Goal: Task Accomplishment & Management: Manage account settings

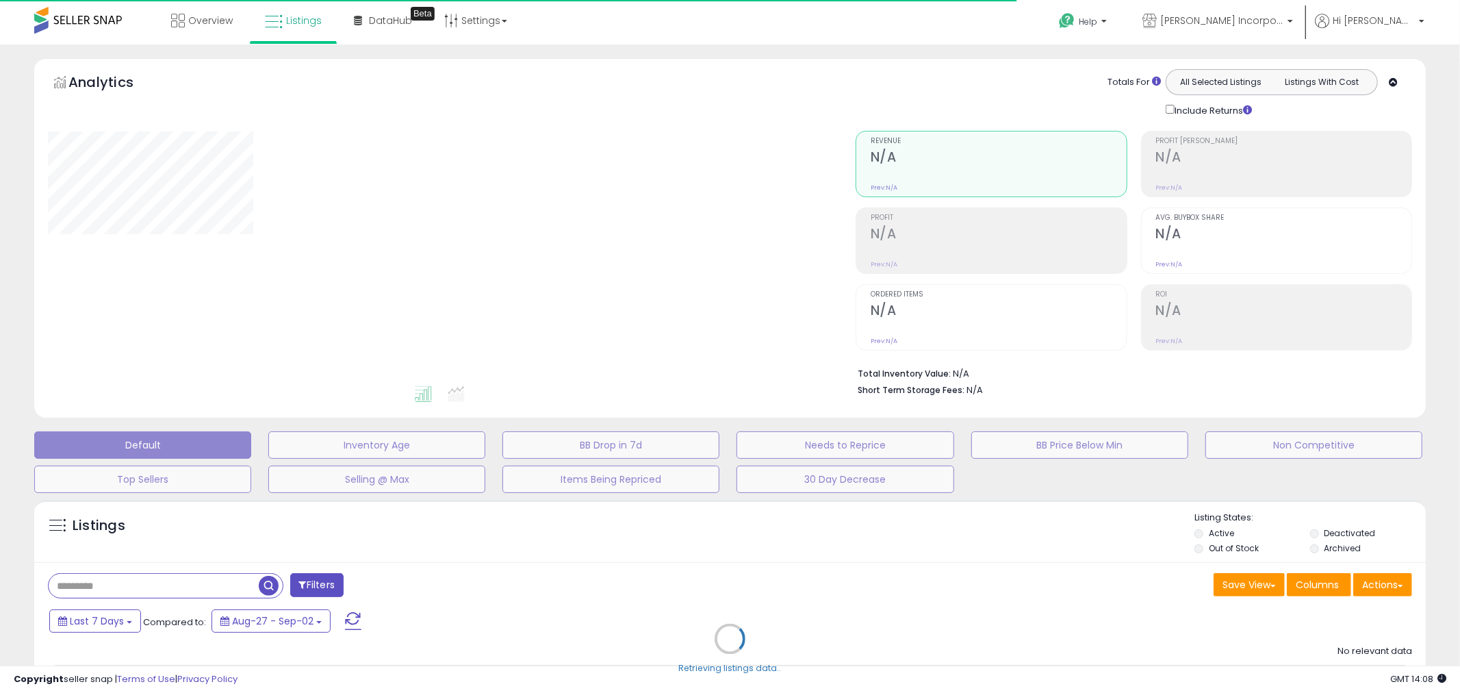
type input "**********"
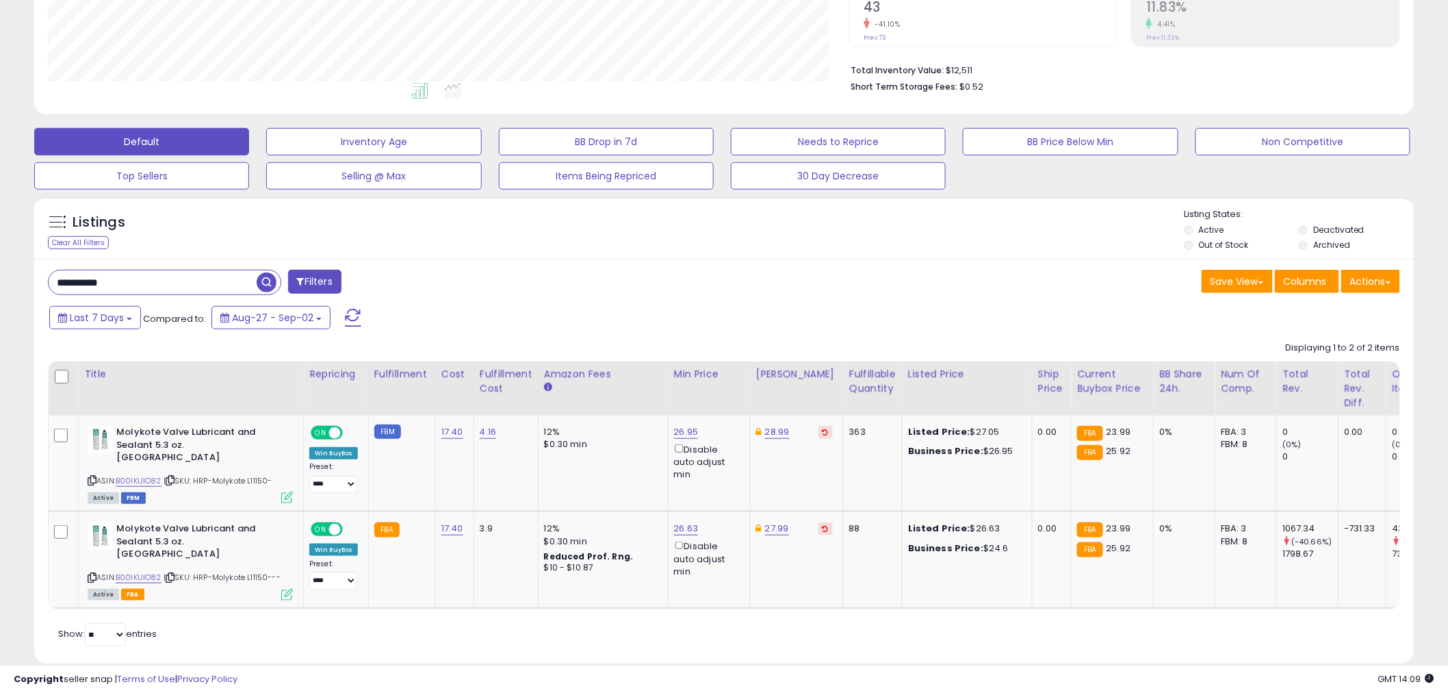
scroll to position [304, 0]
click at [613, 309] on div "Last 7 Days Compared to: Aug-27 - Sep-02" at bounding box center [553, 318] width 1014 height 31
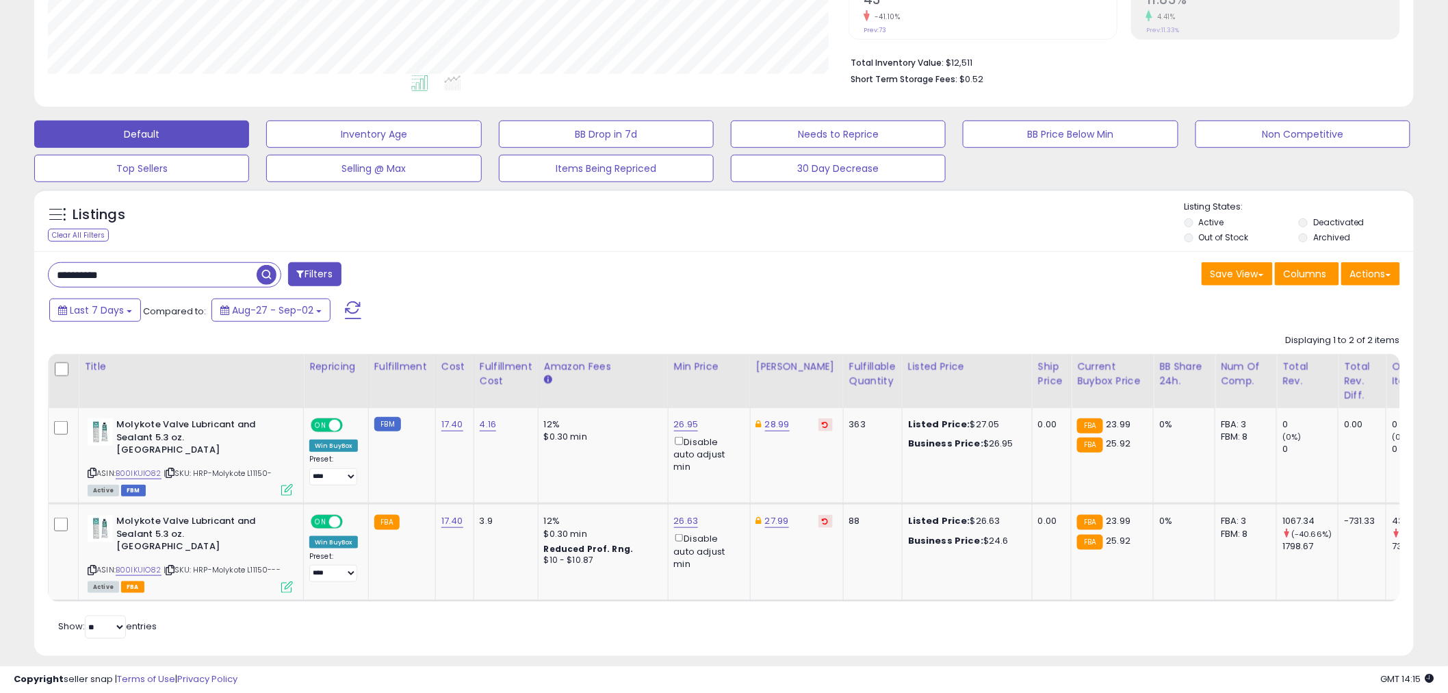
scroll to position [312, 0]
drag, startPoint x: 287, startPoint y: 457, endPoint x: 196, endPoint y: 455, distance: 91.0
click at [196, 455] on div "ASIN: B00IKUIO82 | SKU: HRP-Molykote L11150- Active FBM" at bounding box center [190, 455] width 205 height 76
copy span "HRP-Molykote L11150-"
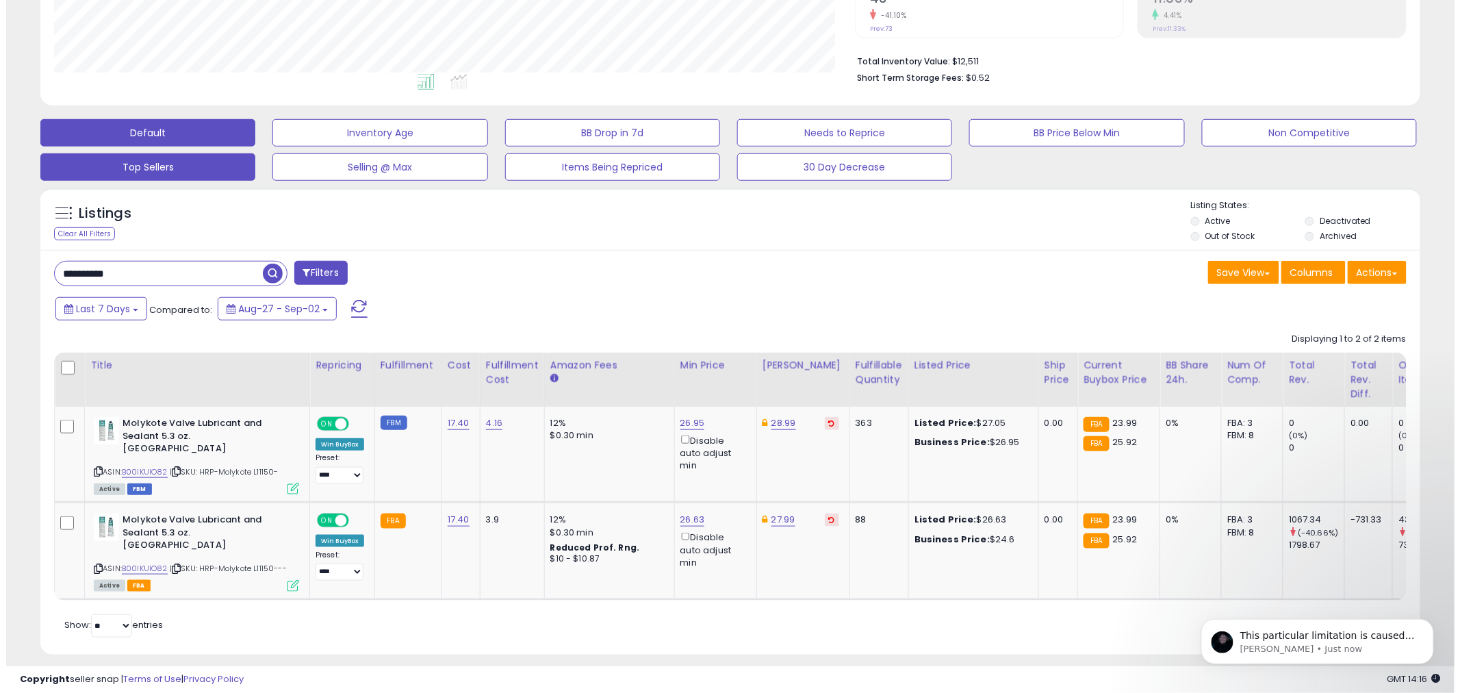
scroll to position [0, 0]
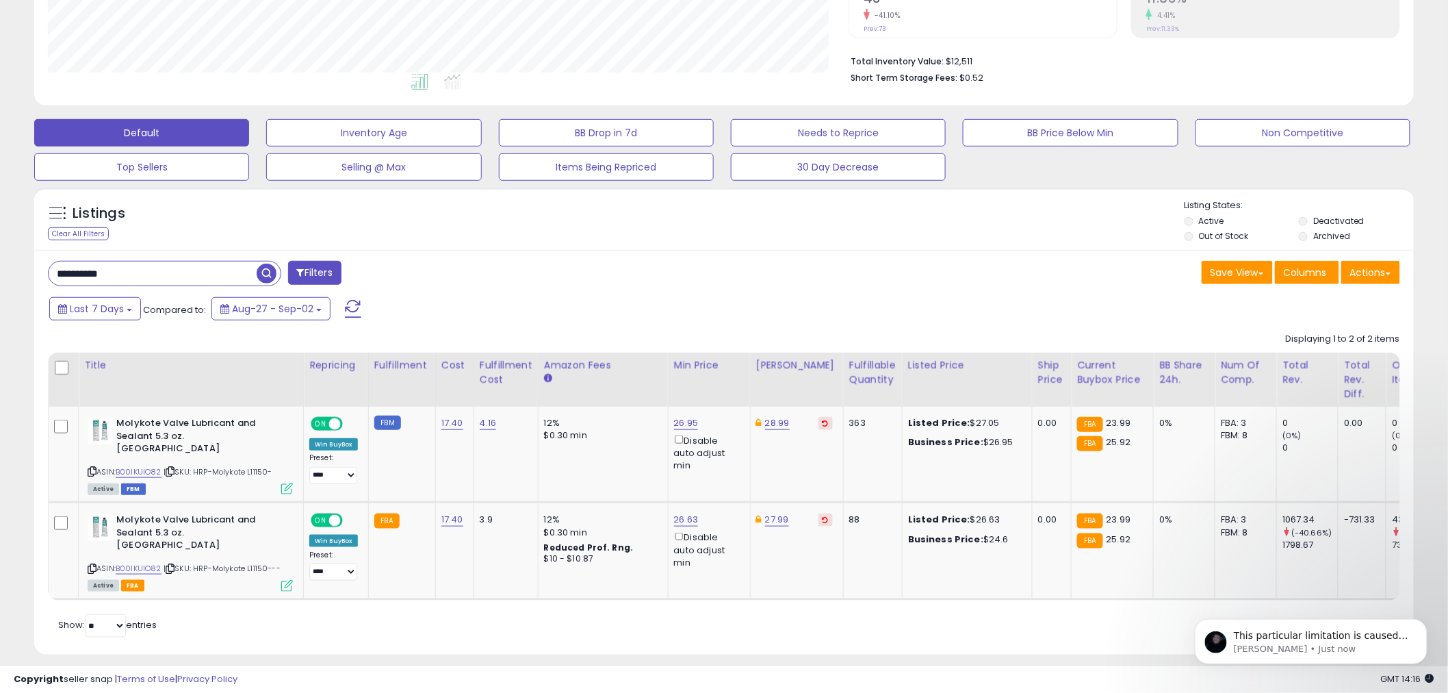
click at [673, 320] on div "Last 7 Days Compared to: Aug-27 - Sep-02" at bounding box center [553, 310] width 1014 height 31
click at [685, 426] on link "26.95" at bounding box center [686, 423] width 25 height 14
drag, startPoint x: 652, startPoint y: 372, endPoint x: 589, endPoint y: 373, distance: 63.0
click at [589, 373] on input "*****" at bounding box center [644, 376] width 122 height 23
drag, startPoint x: 741, startPoint y: 381, endPoint x: 769, endPoint y: 301, distance: 84.4
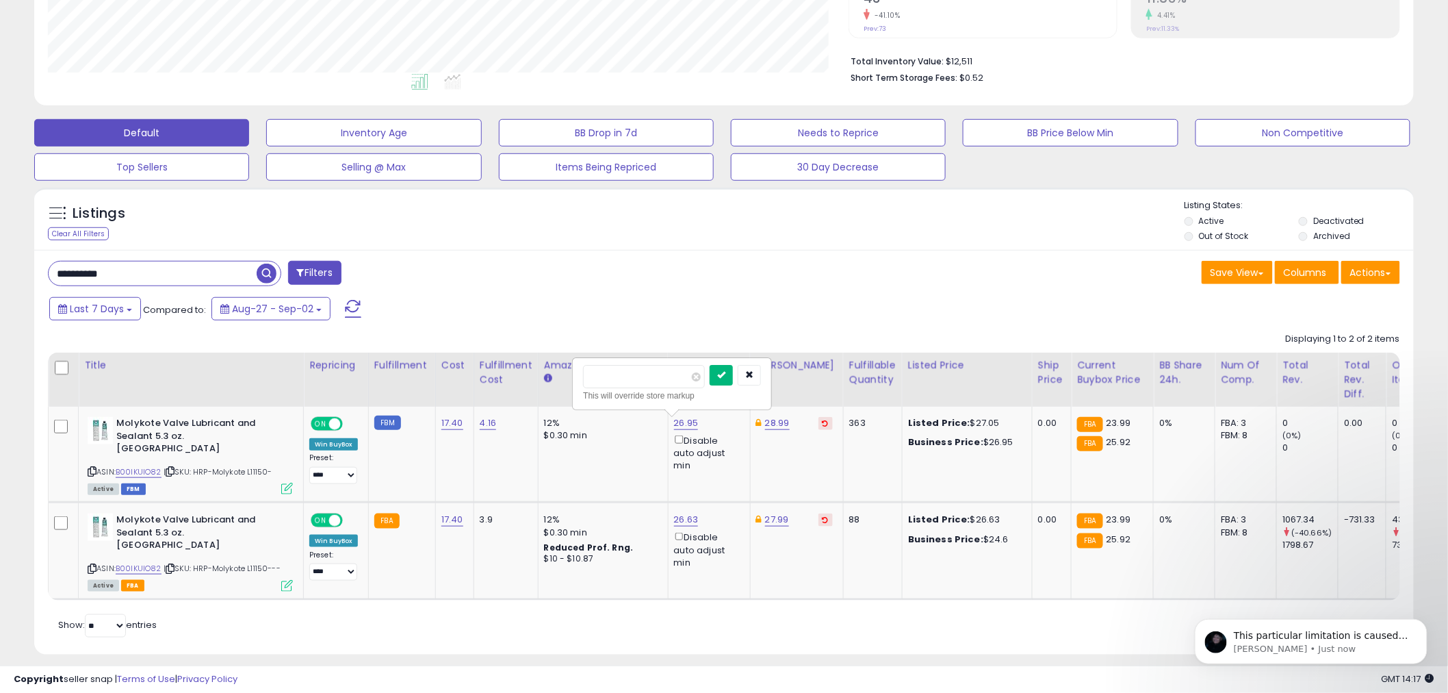
click at [769, 301] on div "**********" at bounding box center [724, 452] width 1380 height 404
drag, startPoint x: 625, startPoint y: 377, endPoint x: 582, endPoint y: 387, distance: 43.5
click at [582, 387] on div "***** This will override store markup" at bounding box center [672, 384] width 197 height 50
type input "*****"
click at [733, 384] on button "submit" at bounding box center [721, 375] width 23 height 21
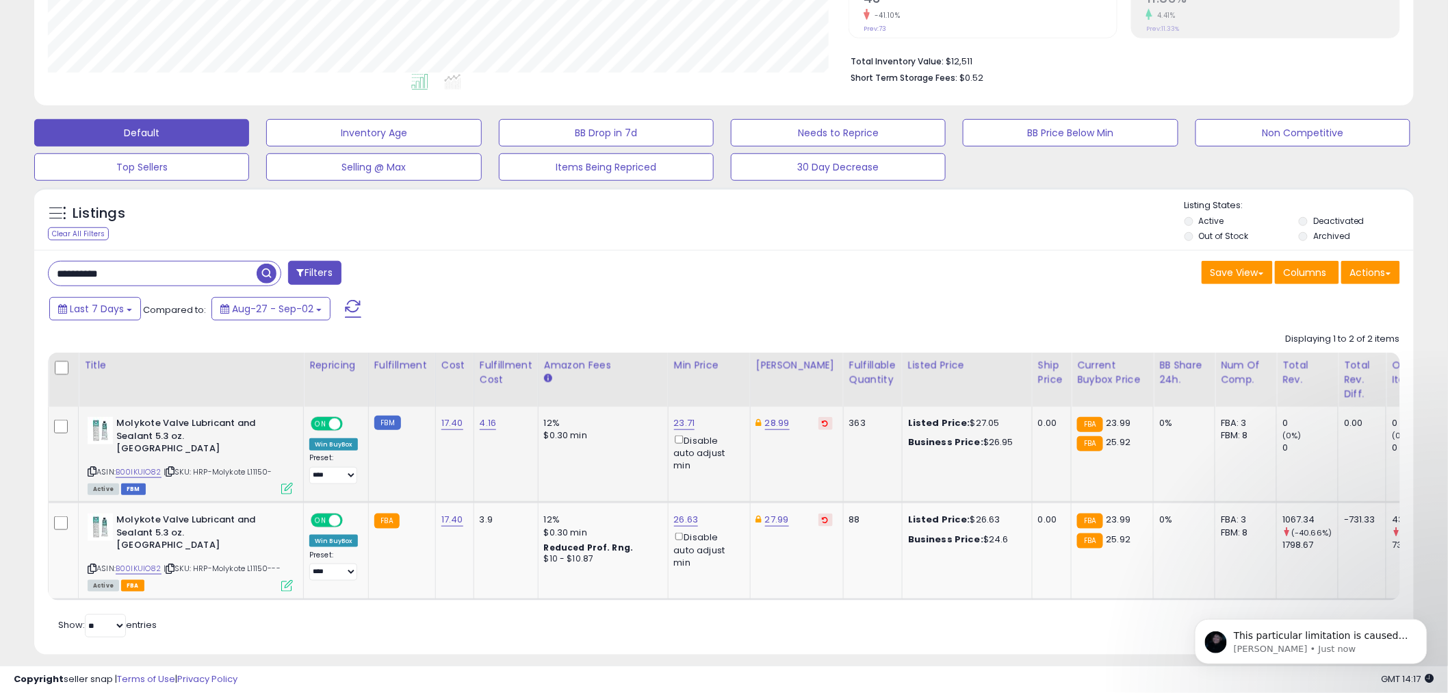
click at [287, 483] on icon at bounding box center [287, 489] width 12 height 12
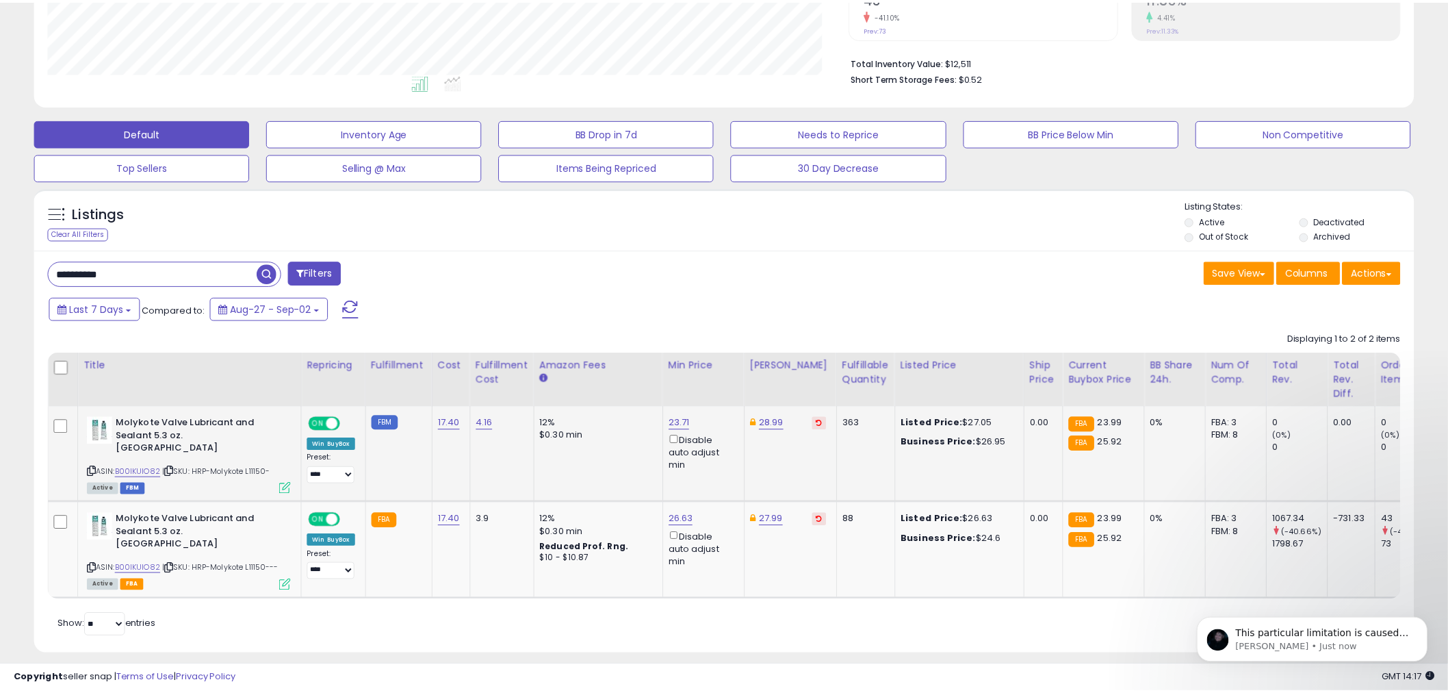
scroll to position [281, 808]
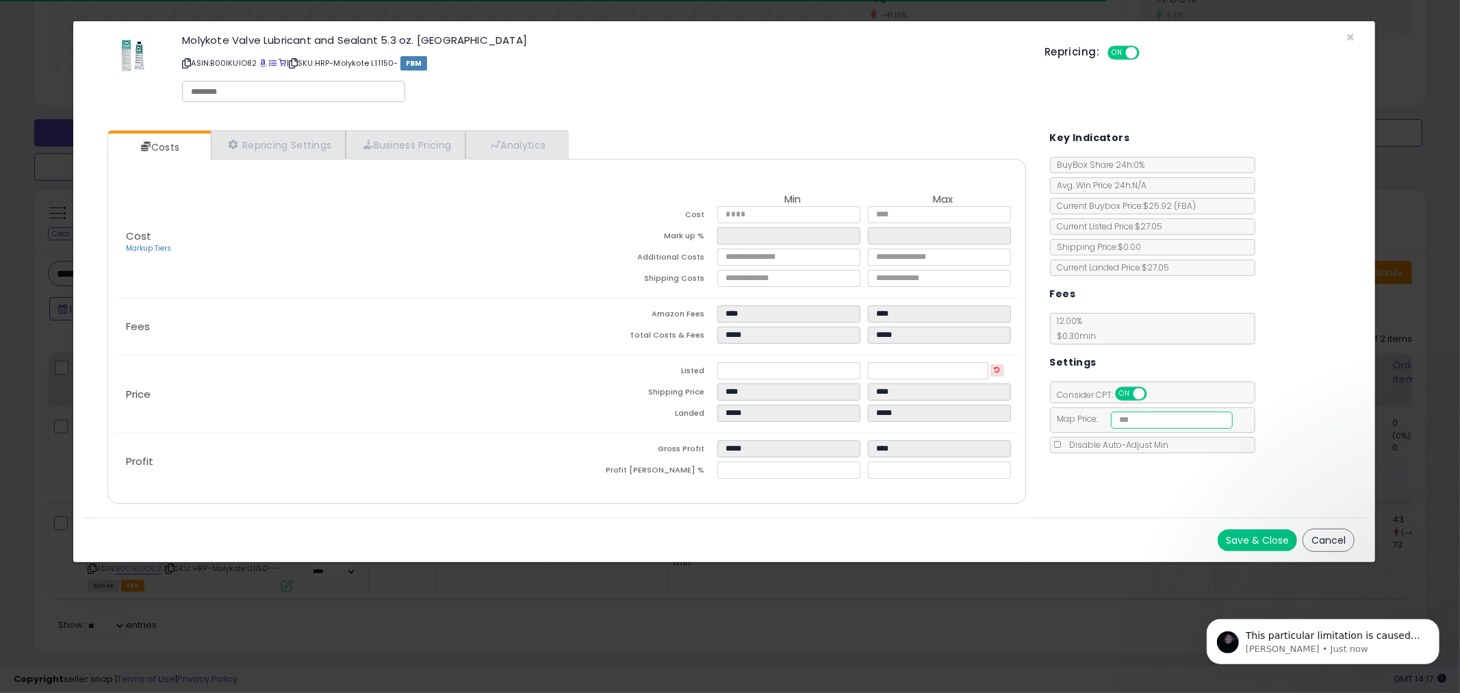
drag, startPoint x: 1187, startPoint y: 422, endPoint x: 1109, endPoint y: 420, distance: 78.0
click at [1109, 420] on span "Map Price: *****" at bounding box center [1142, 419] width 183 height 12
type input "*****"
click at [1262, 375] on div "Settings" at bounding box center [1202, 360] width 305 height 33
click at [276, 148] on link "Repricing Settings" at bounding box center [279, 145] width 136 height 28
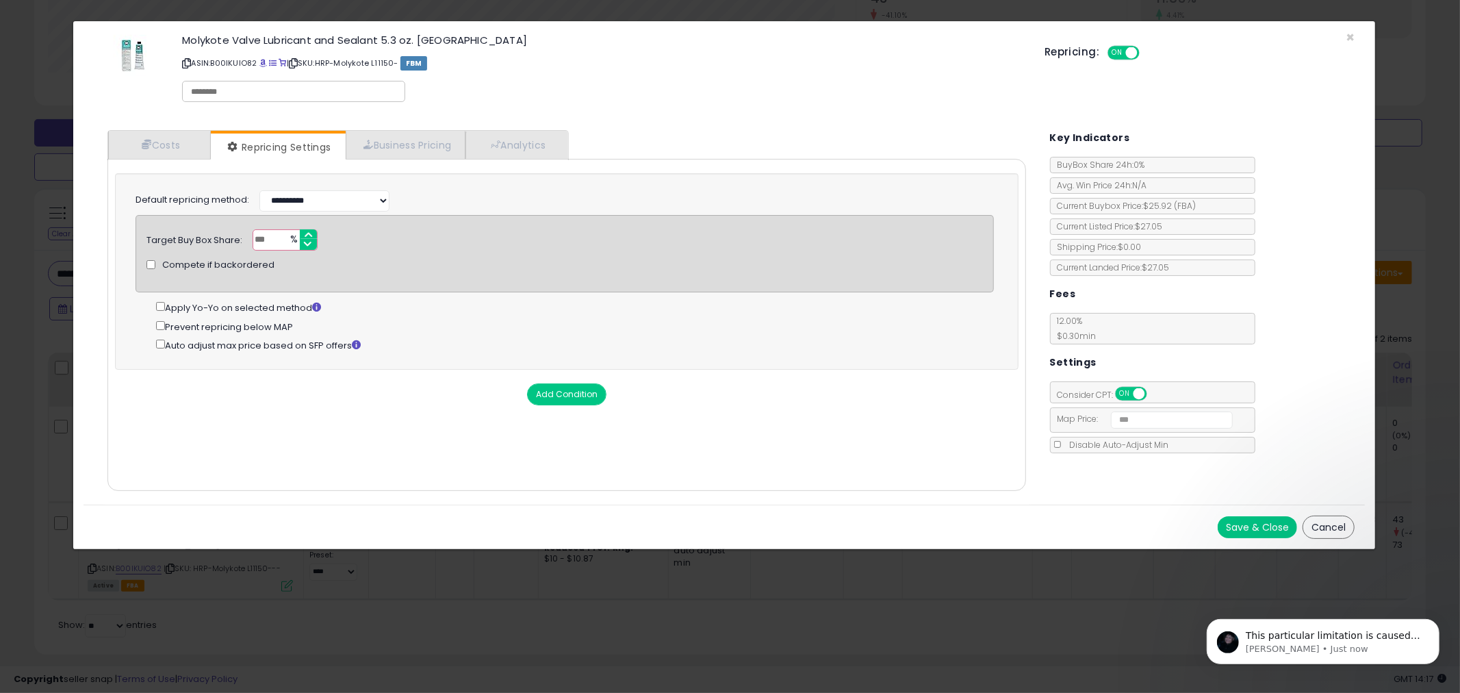
click at [1260, 524] on button "Save & Close" at bounding box center [1257, 527] width 79 height 22
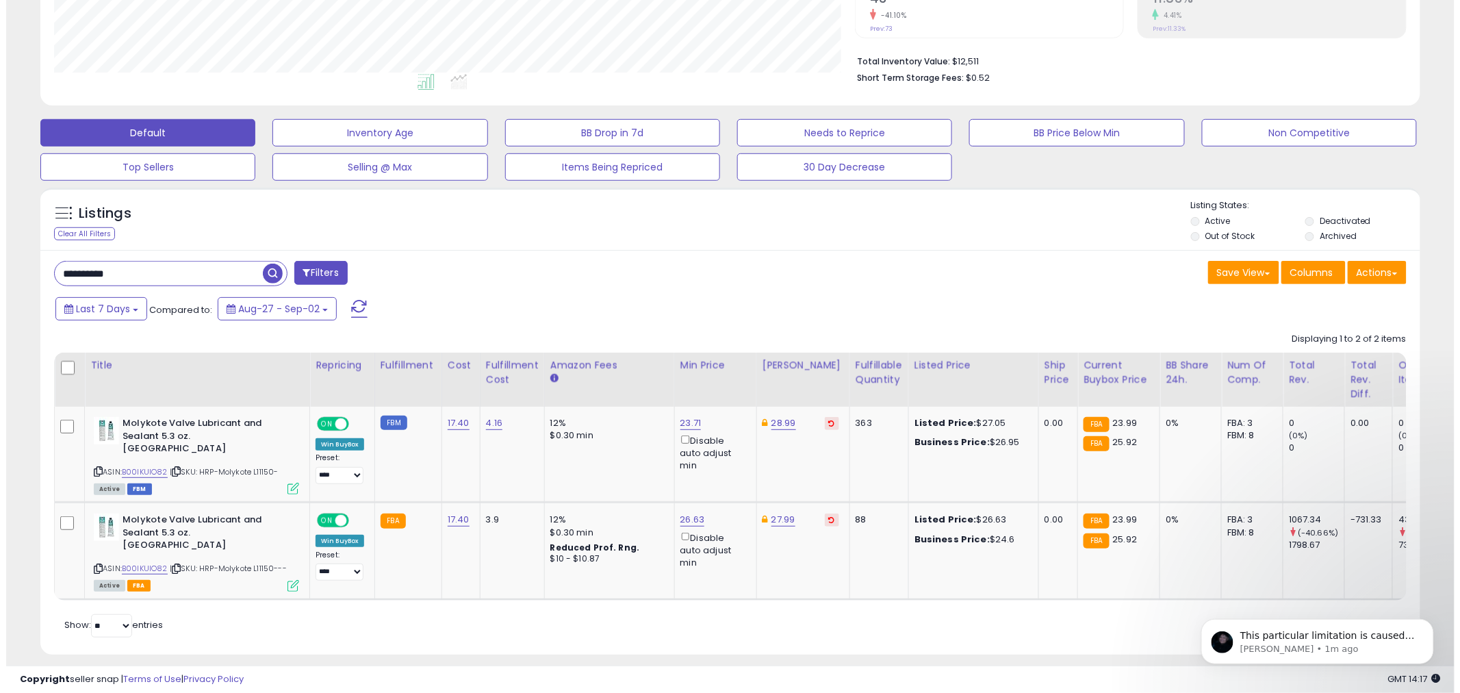
scroll to position [684120, 683598]
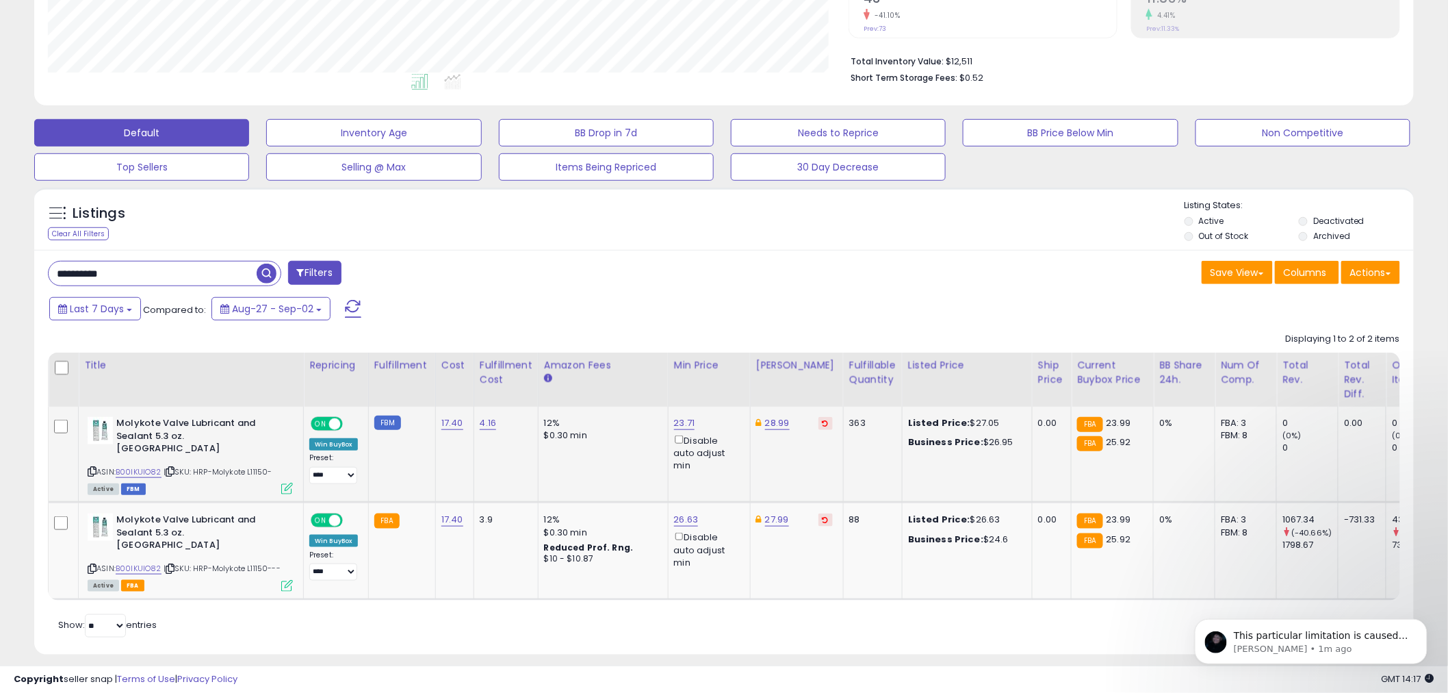
click at [283, 483] on icon at bounding box center [287, 489] width 12 height 12
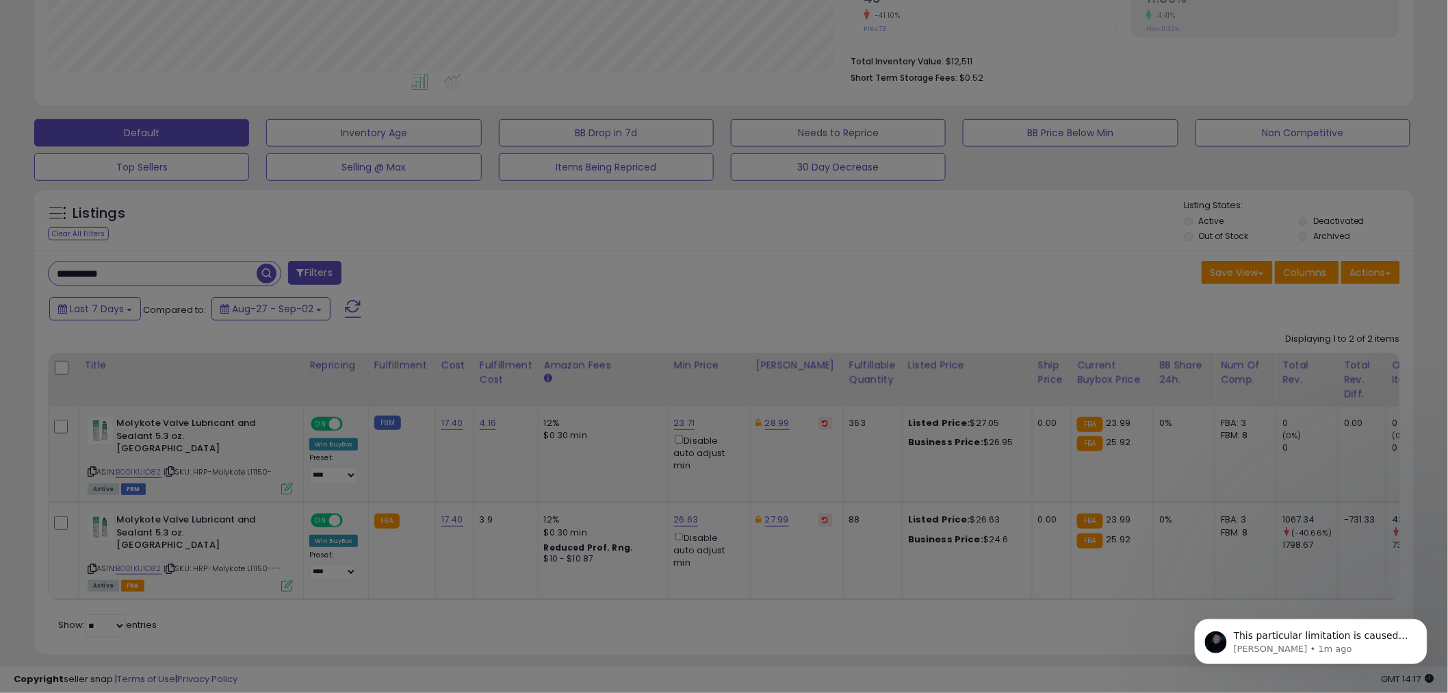
scroll to position [281, 808]
select select "*****"
select select "*******"
select select "*****"
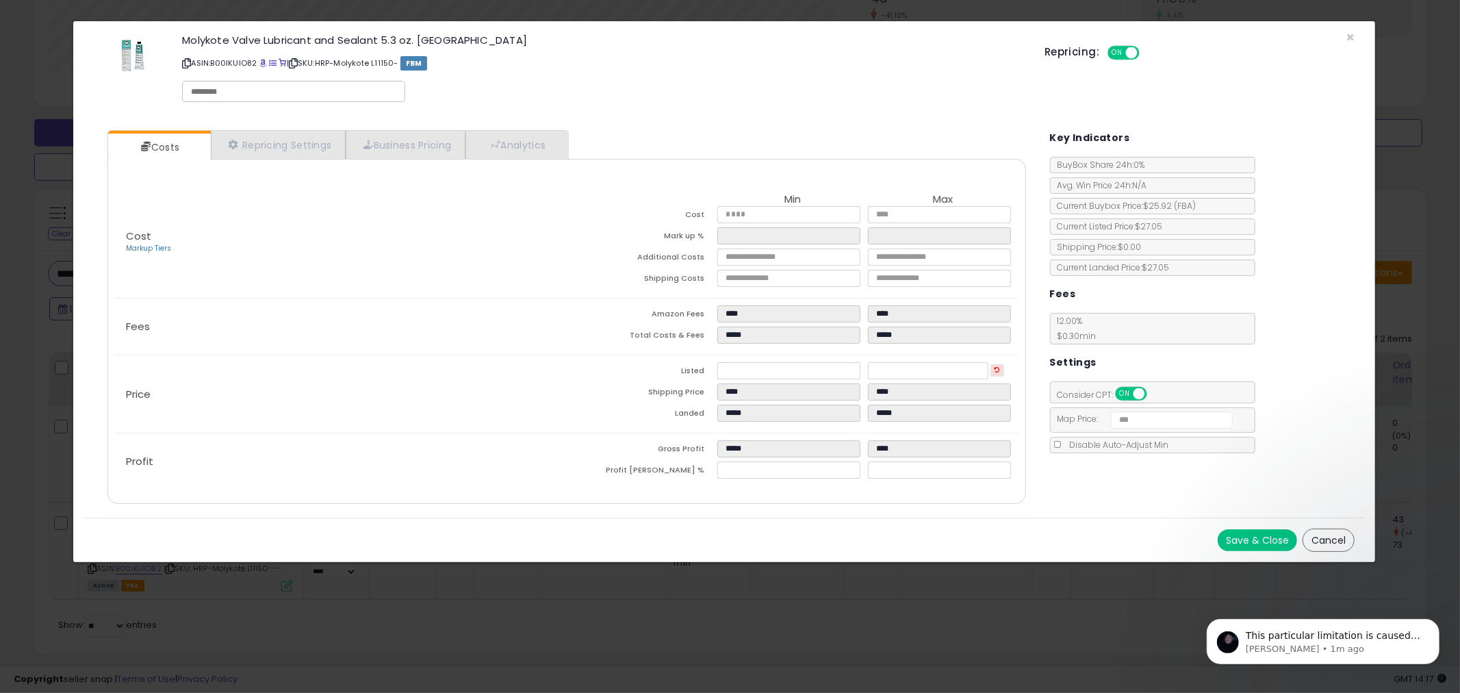
click at [423, 160] on div "Cost Markup Tiers Min Max Cost ***** ***** Mark up % ***** ***** Additional Cos…" at bounding box center [566, 331] width 918 height 345
click at [424, 146] on link "Business Pricing" at bounding box center [406, 145] width 120 height 28
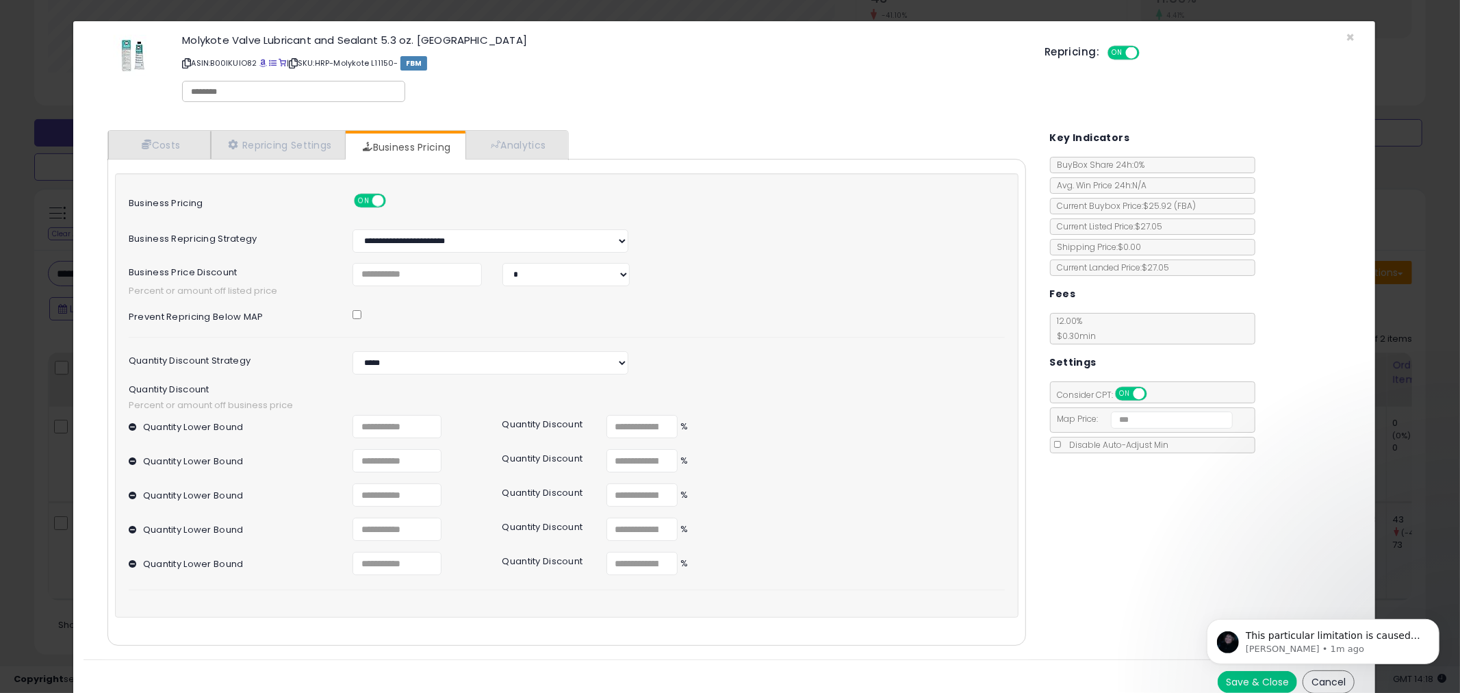
drag, startPoint x: 129, startPoint y: 318, endPoint x: 263, endPoint y: 318, distance: 134.1
click at [263, 318] on label "Prevent repricing below MAP" at bounding box center [230, 314] width 224 height 14
click at [274, 318] on label "Prevent repricing below MAP" at bounding box center [230, 314] width 224 height 14
drag, startPoint x: 1343, startPoint y: 35, endPoint x: 1235, endPoint y: 535, distance: 511.7
click at [1260, 242] on div "× Close Molykote Valve Lubricant and Sealant 5.3 oz. [GEOGRAPHIC_DATA] ASIN: B0…" at bounding box center [724, 363] width 1303 height 684
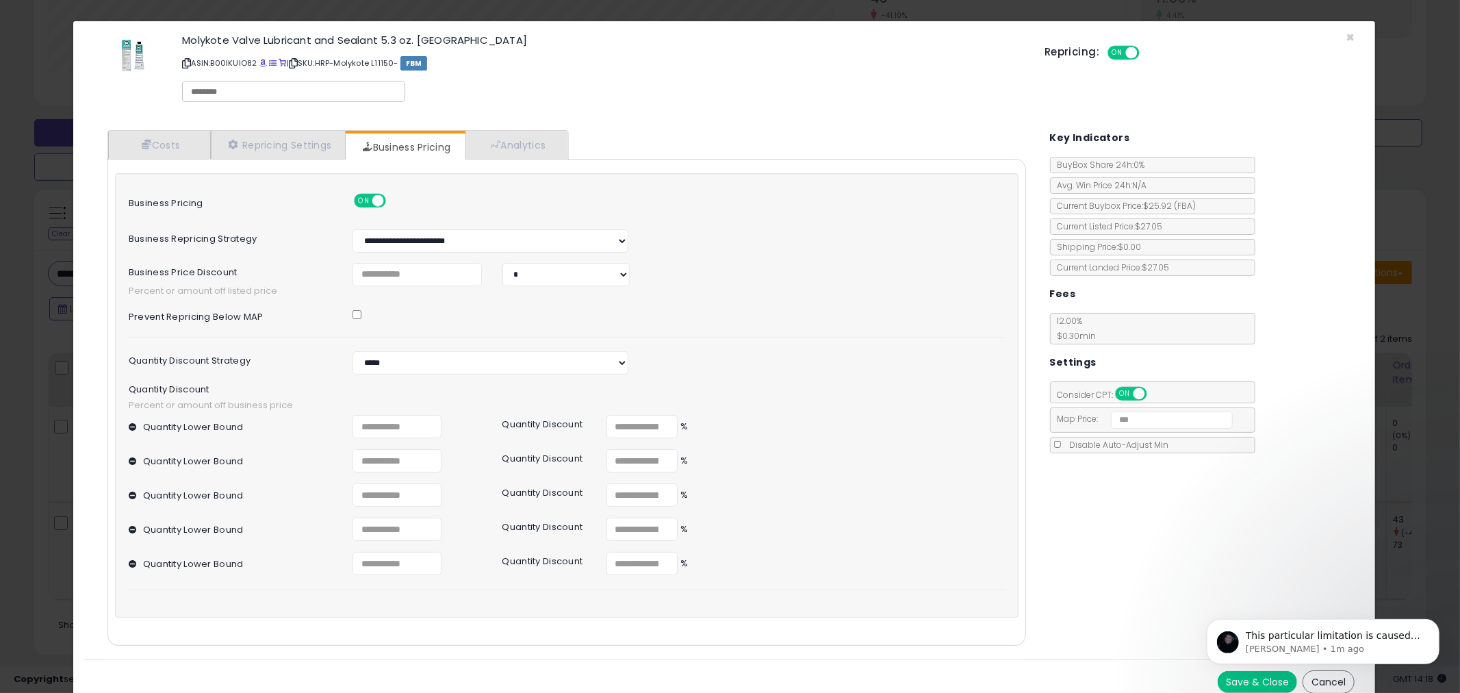
click at [1326, 682] on html "This particular limitation is caused by Amazon only allowing only 1 set of min …" at bounding box center [1322, 637] width 274 height 96
click at [1318, 680] on html "This particular limitation is caused by Amazon only allowing only 1 set of min …" at bounding box center [1322, 637] width 274 height 96
click at [1346, 38] on span "×" at bounding box center [1350, 37] width 9 height 20
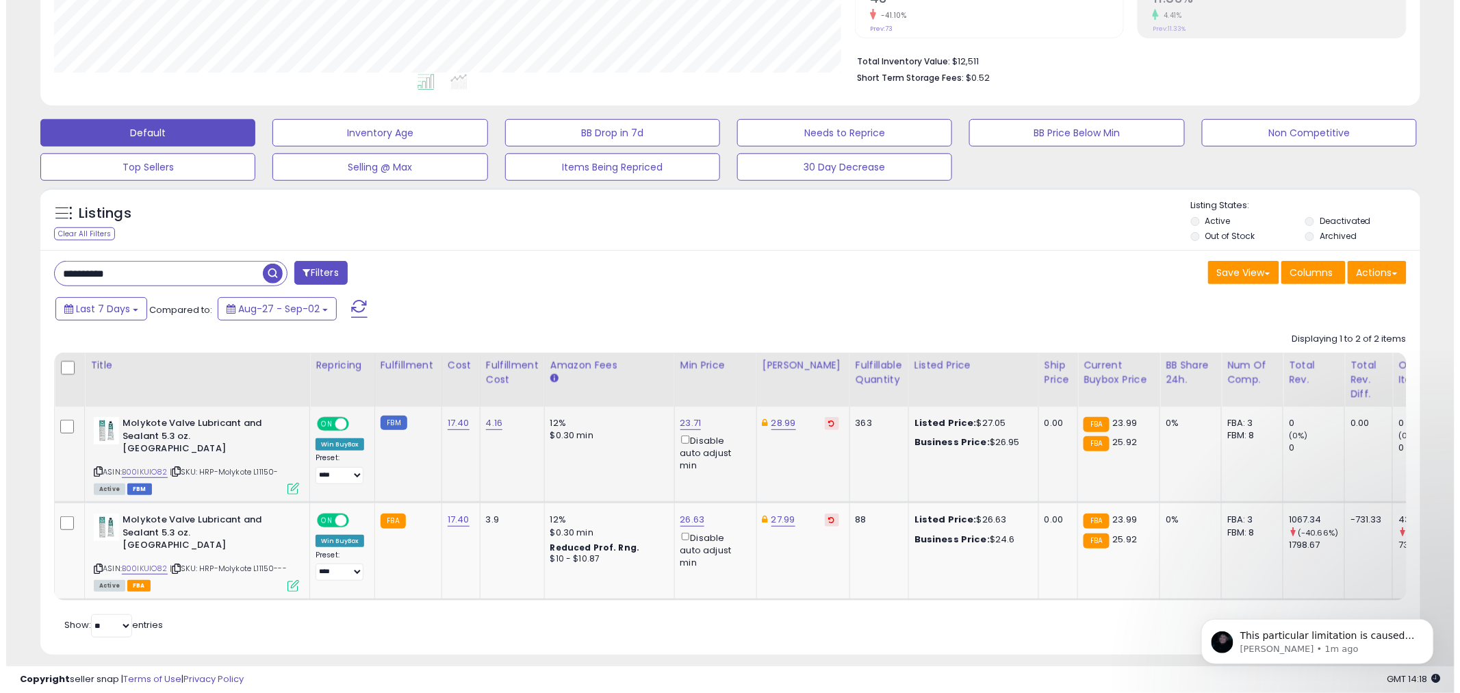
scroll to position [684120, 683598]
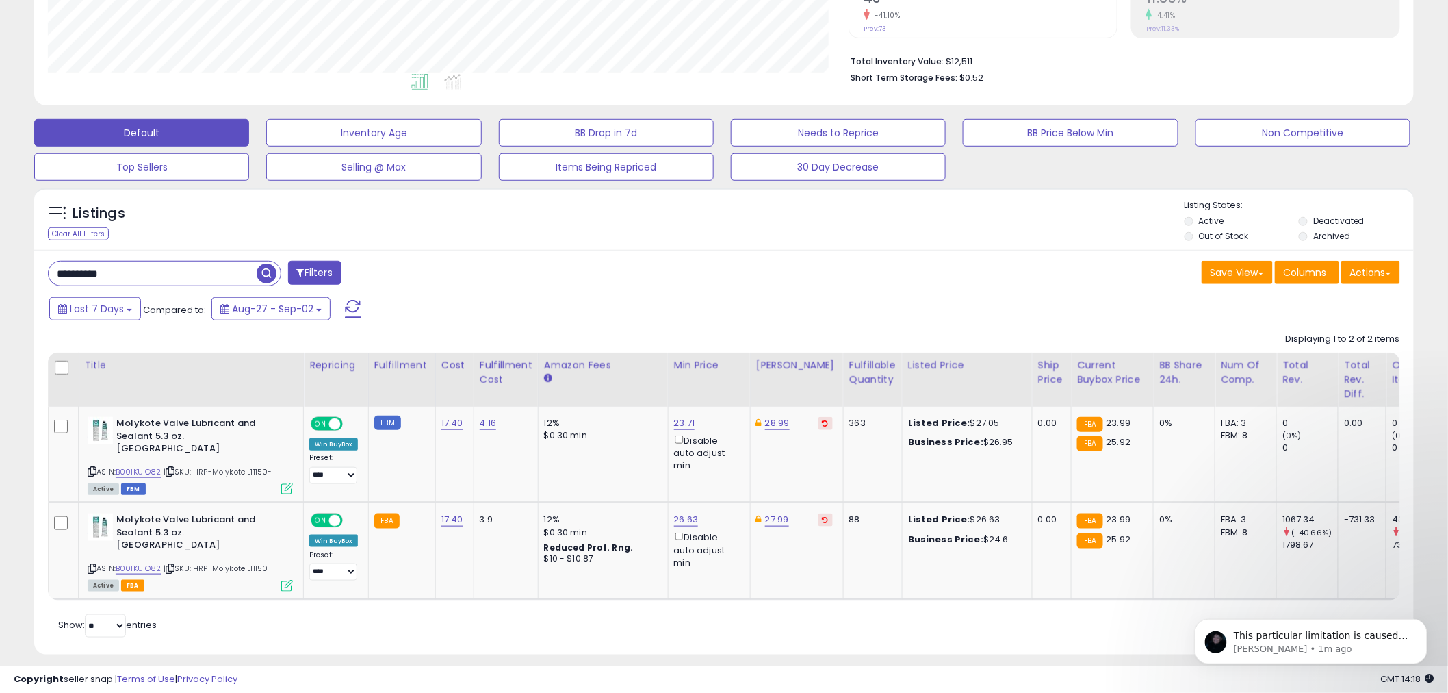
click at [894, 302] on div "Last 7 Days Compared to: Aug-27 - Sep-02" at bounding box center [553, 310] width 1014 height 31
click at [290, 483] on icon at bounding box center [287, 489] width 12 height 12
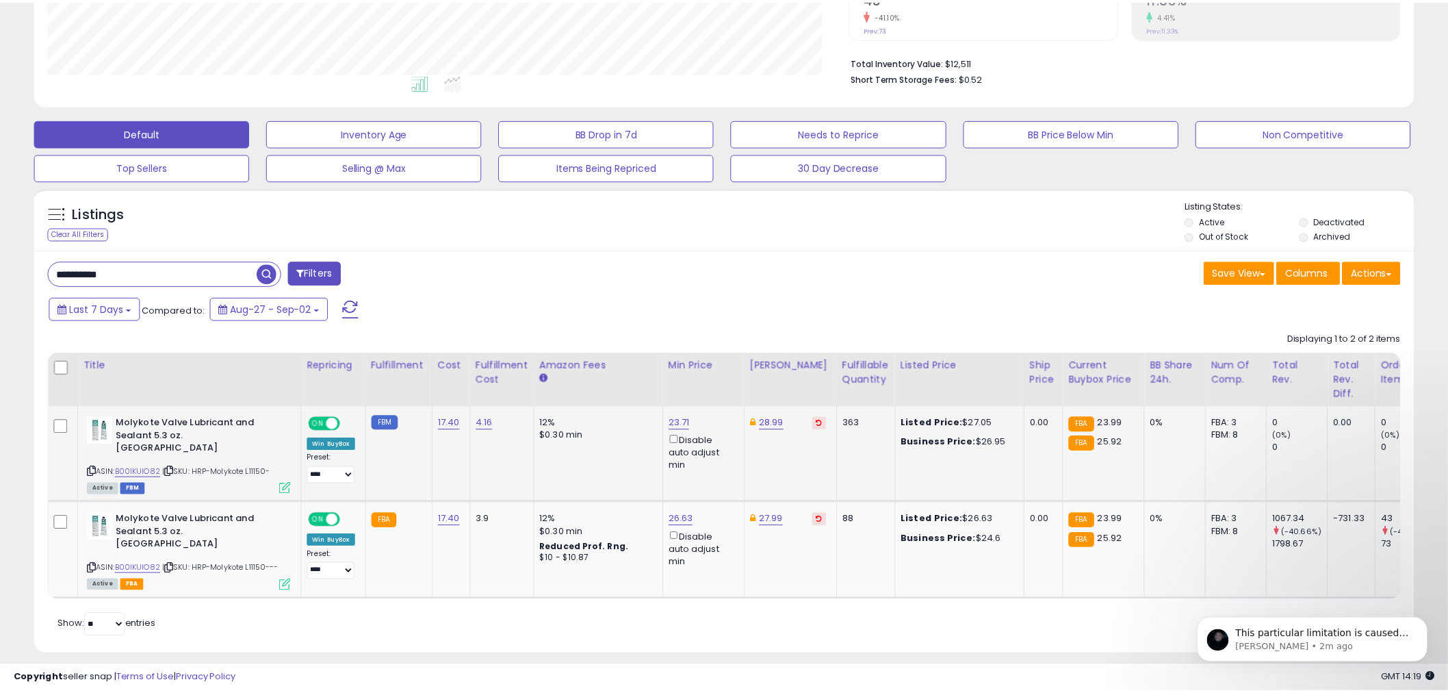
scroll to position [281, 808]
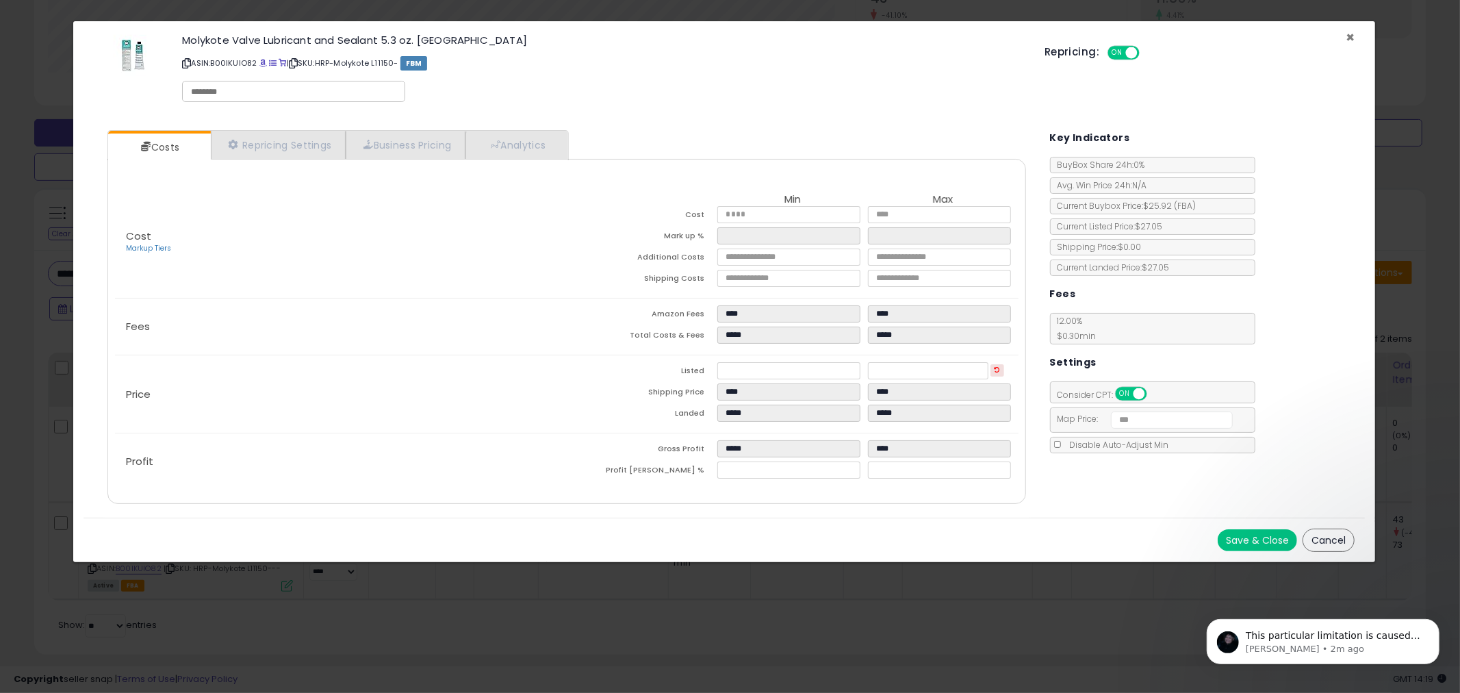
click at [1352, 31] on span "×" at bounding box center [1350, 37] width 9 height 20
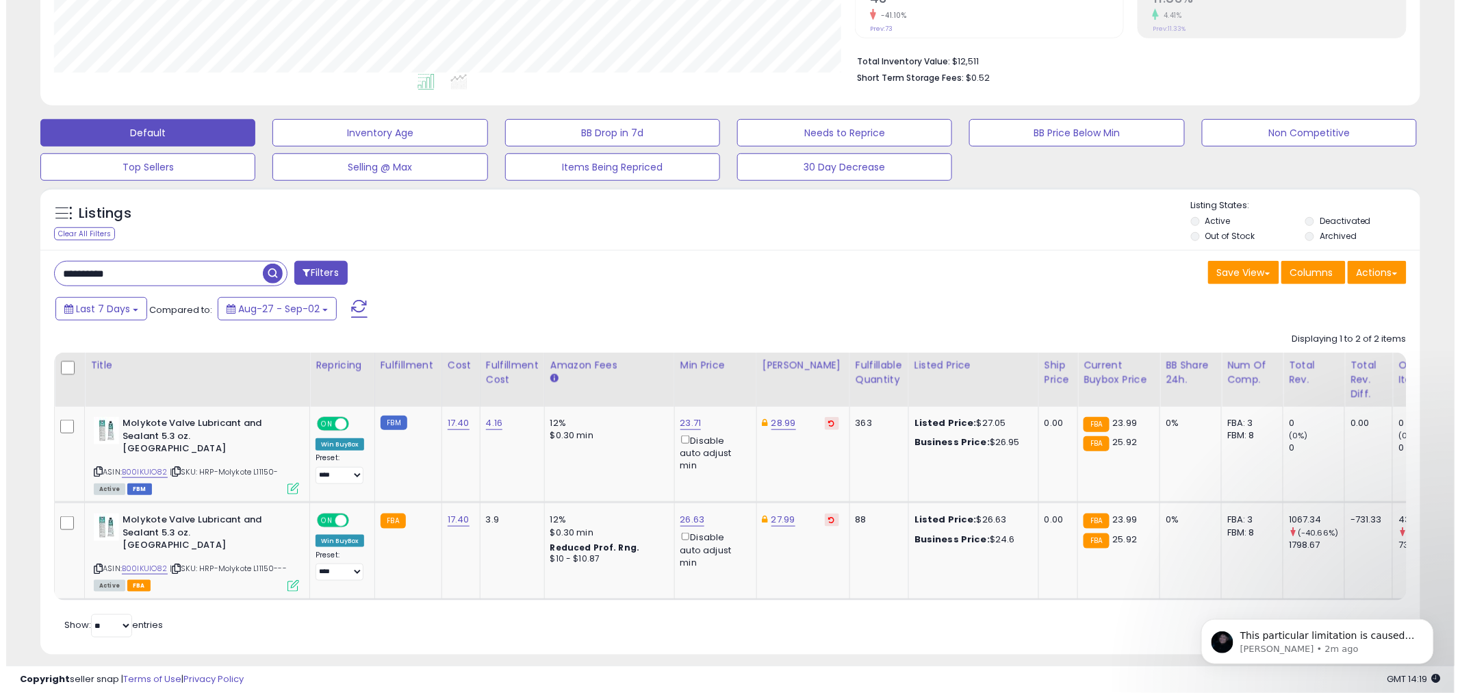
scroll to position [684120, 683598]
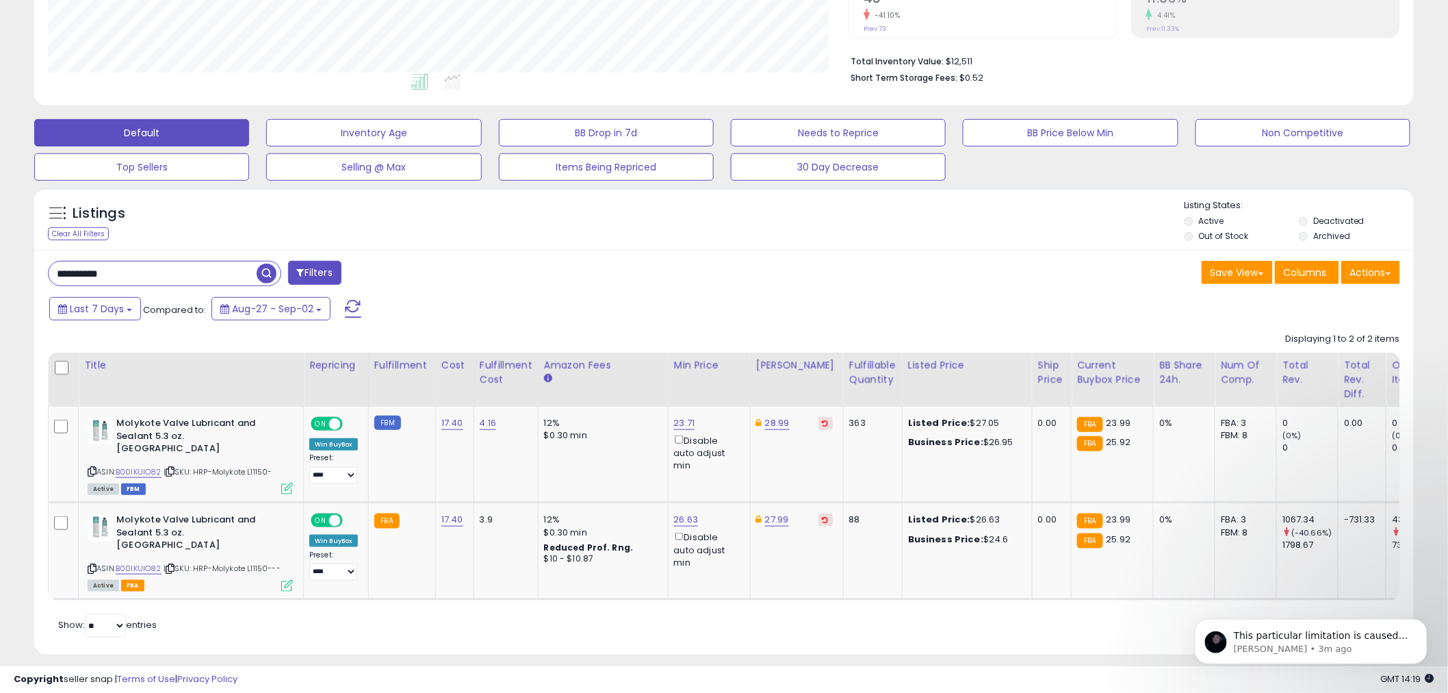
click at [288, 483] on icon at bounding box center [287, 489] width 12 height 12
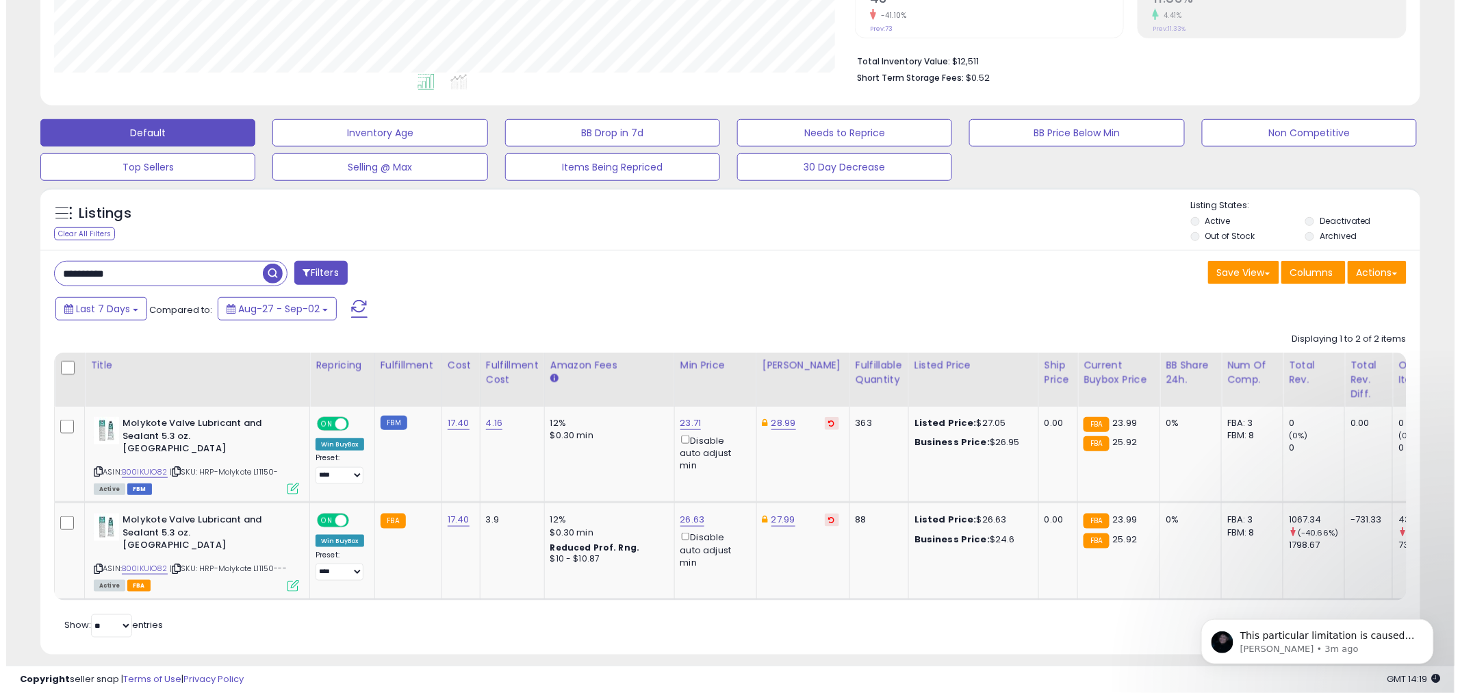
scroll to position [281, 808]
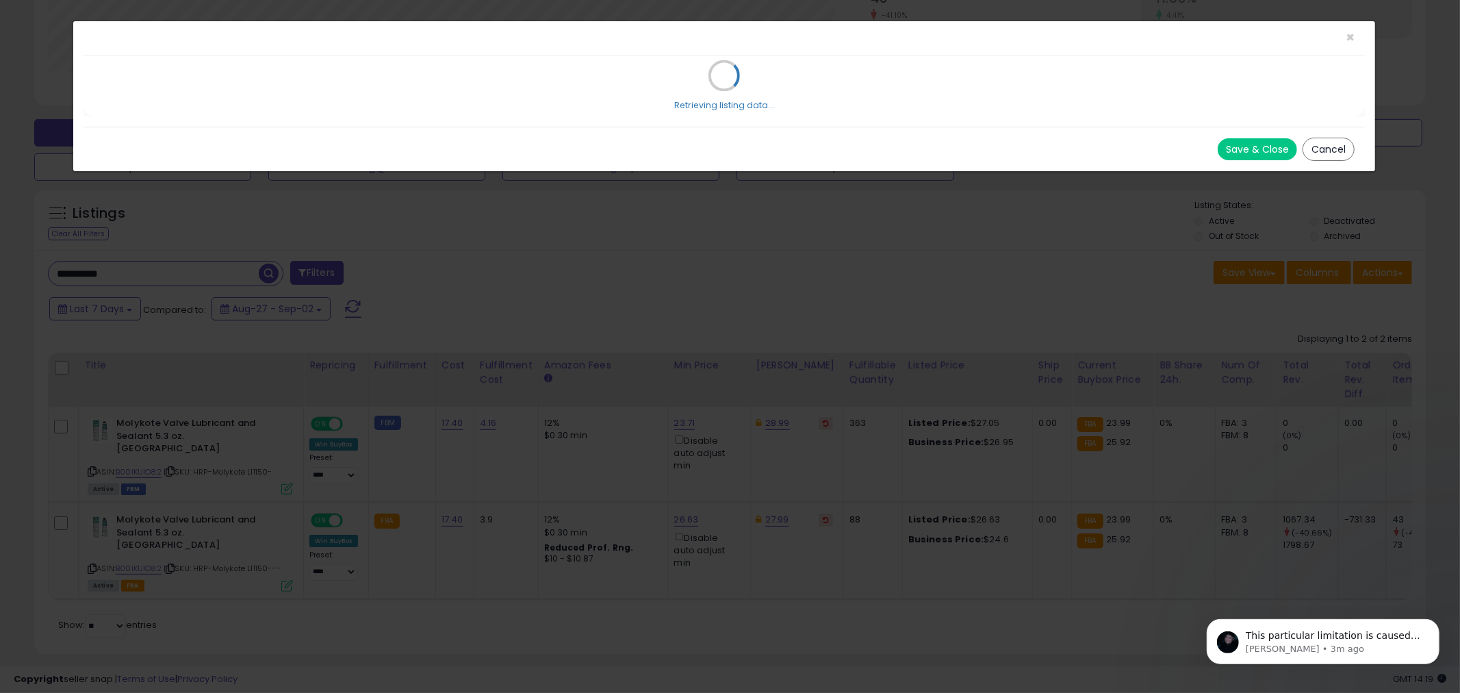
select select "*****"
select select "*******"
select select "*****"
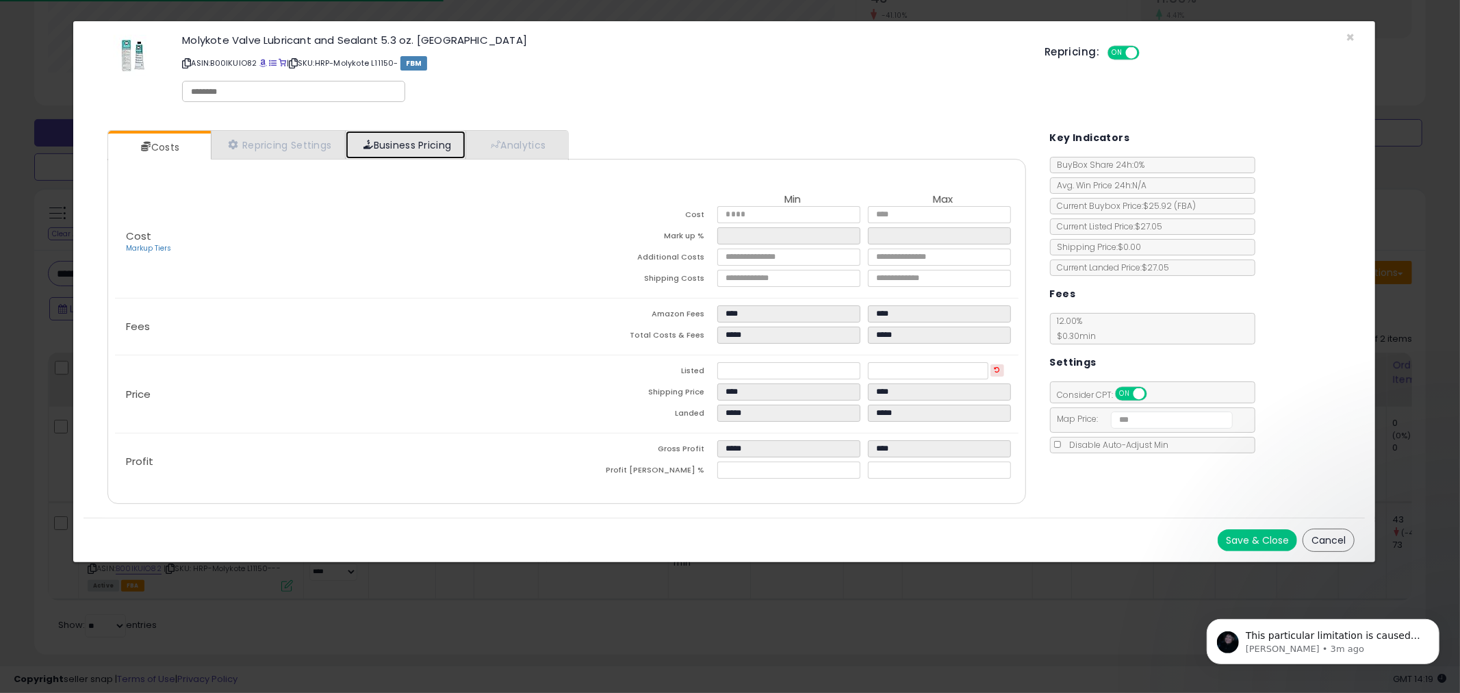
click at [400, 154] on link "Business Pricing" at bounding box center [406, 145] width 120 height 28
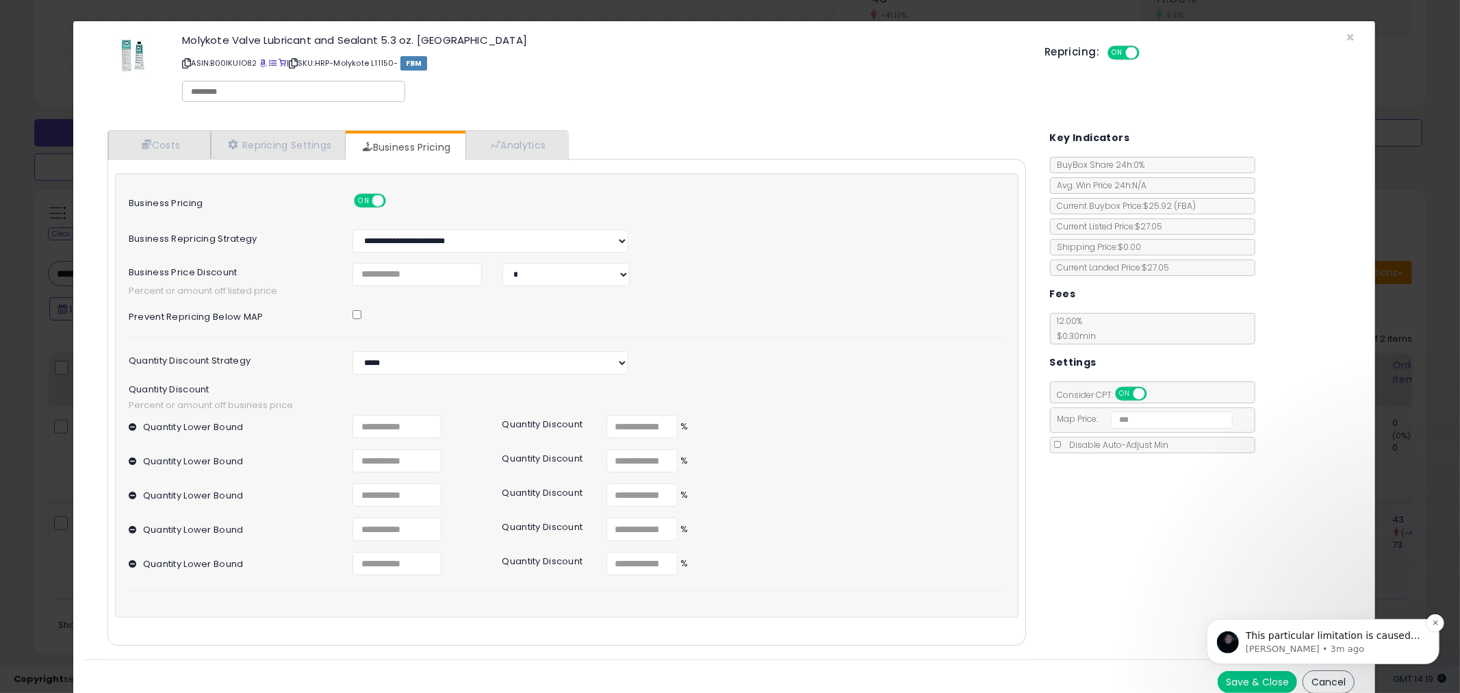
click at [1316, 636] on p "This particular limitation is caused by Amazon only allowing only 1 set of min …" at bounding box center [1333, 635] width 177 height 14
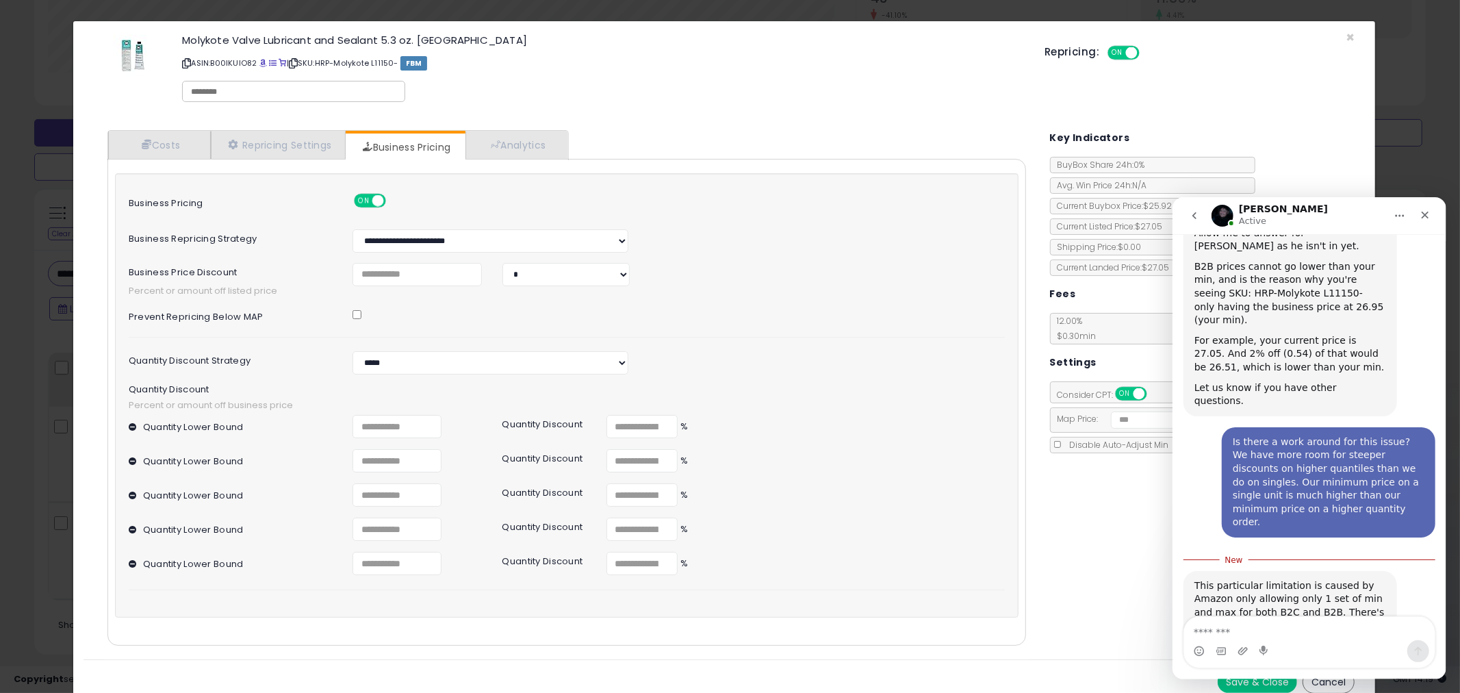
scroll to position [1543, 0]
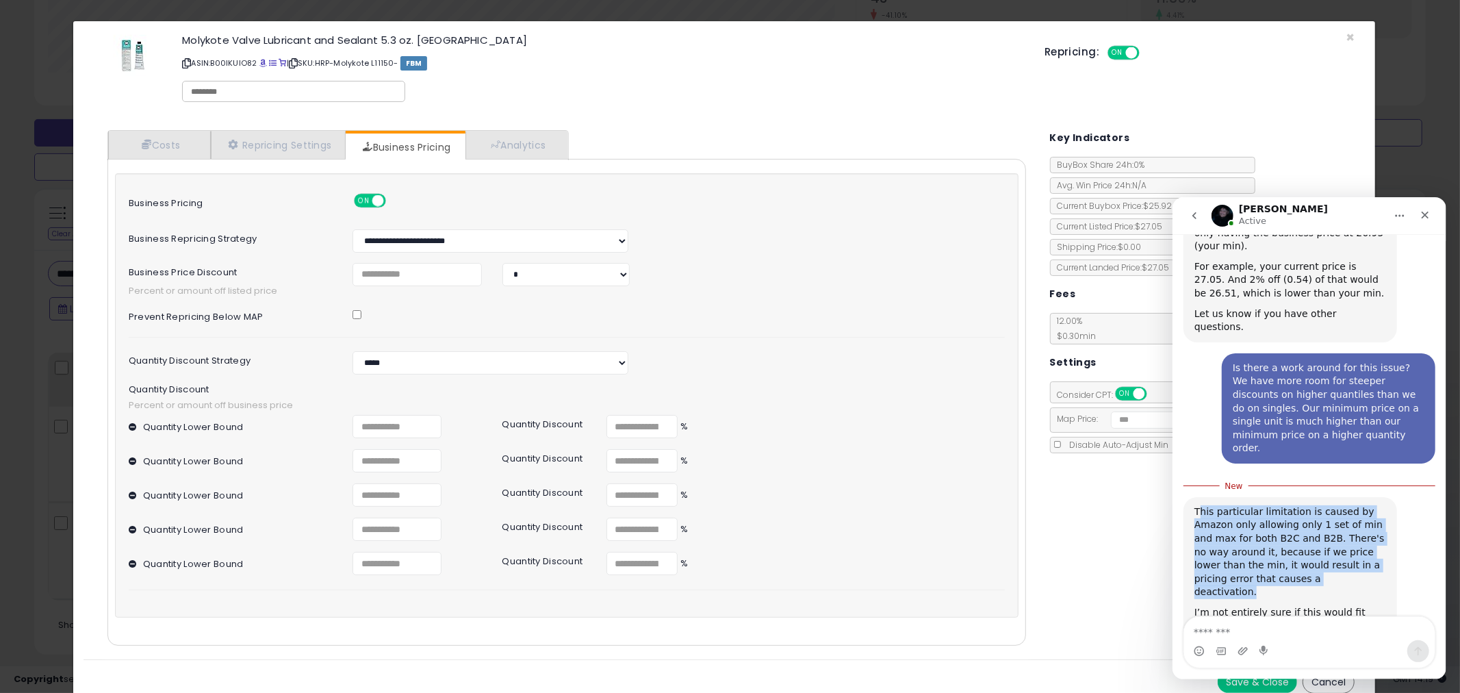
drag, startPoint x: 1199, startPoint y: 401, endPoint x: 1378, endPoint y: 467, distance: 190.3
click at [1378, 504] on div "This particular limitation is caused by Amazon only allowing only 1 set of min …" at bounding box center [1290, 551] width 192 height 94
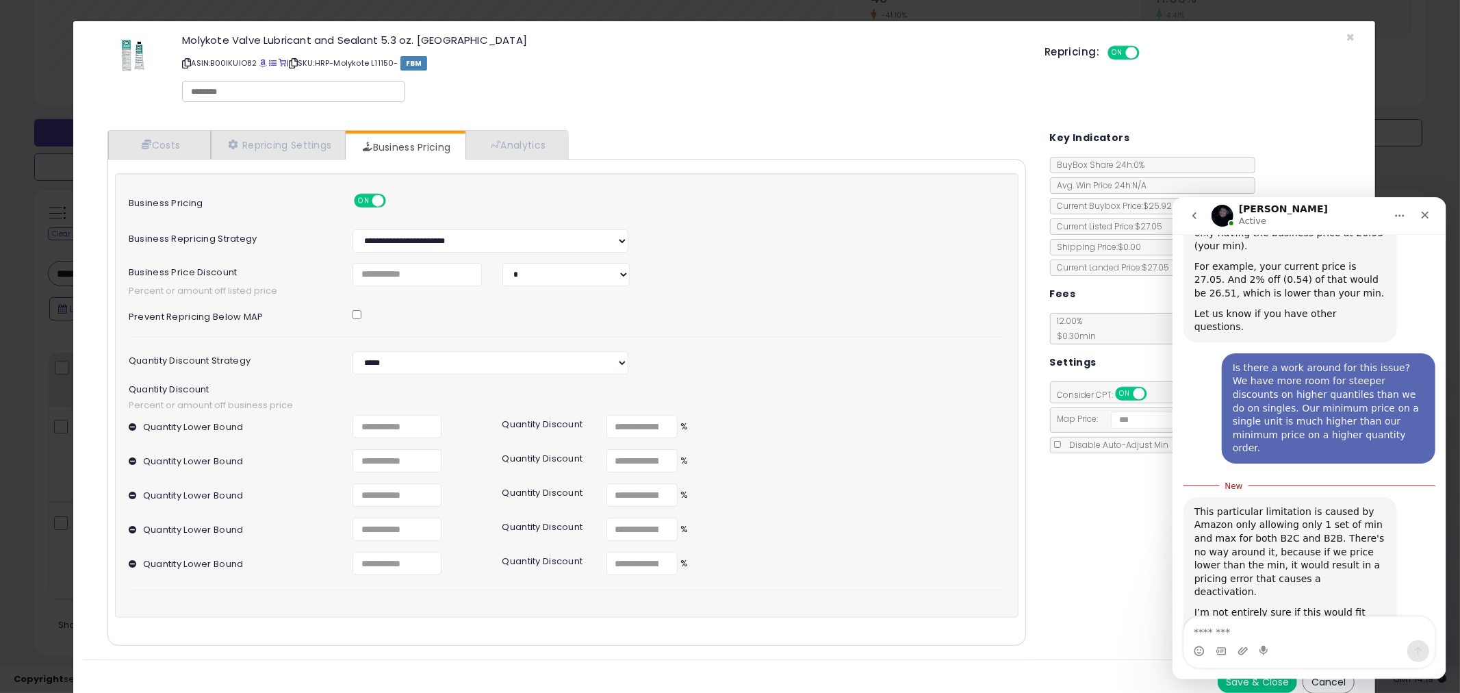
drag, startPoint x: 1228, startPoint y: 519, endPoint x: 1393, endPoint y: 580, distance: 175.6
click at [1393, 580] on div "This particular limitation is caused by Amazon only allowing only 1 set of min …" at bounding box center [1290, 608] width 214 height 224
click at [1190, 222] on button "go back" at bounding box center [1194, 215] width 26 height 26
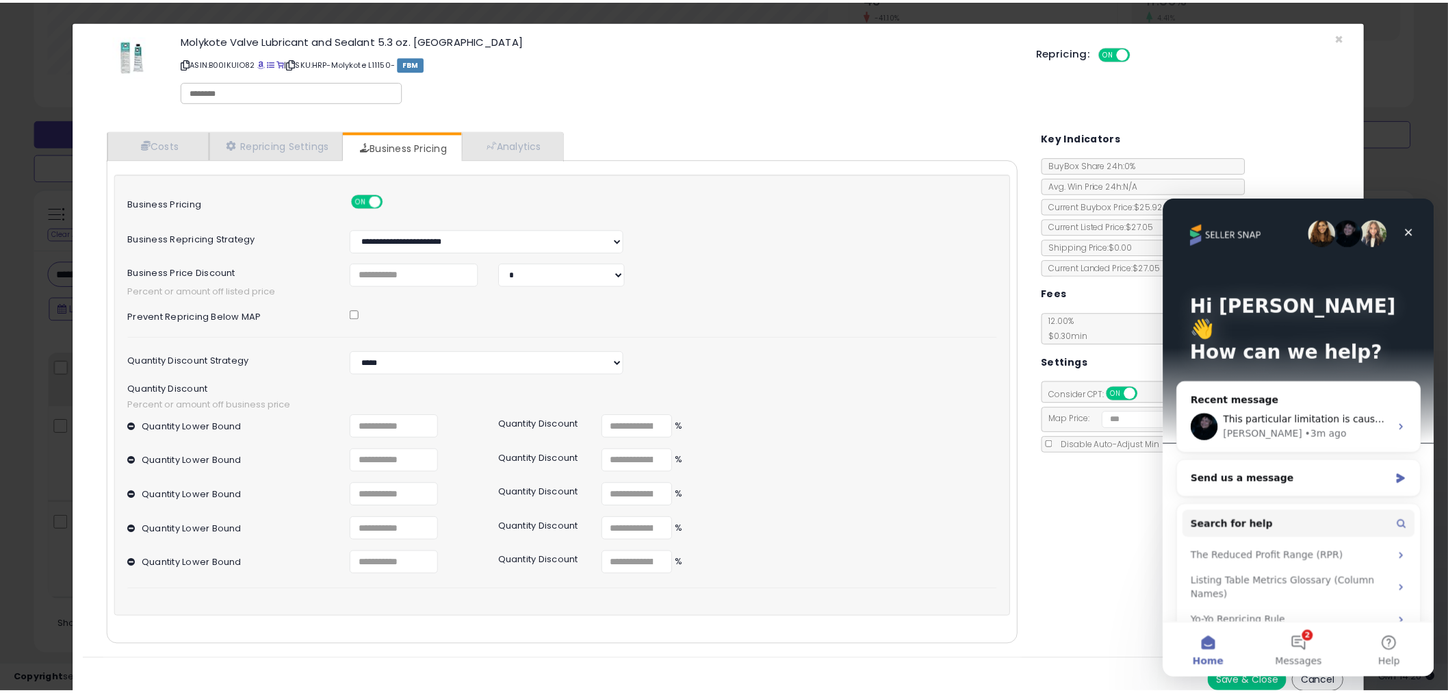
scroll to position [0, 0]
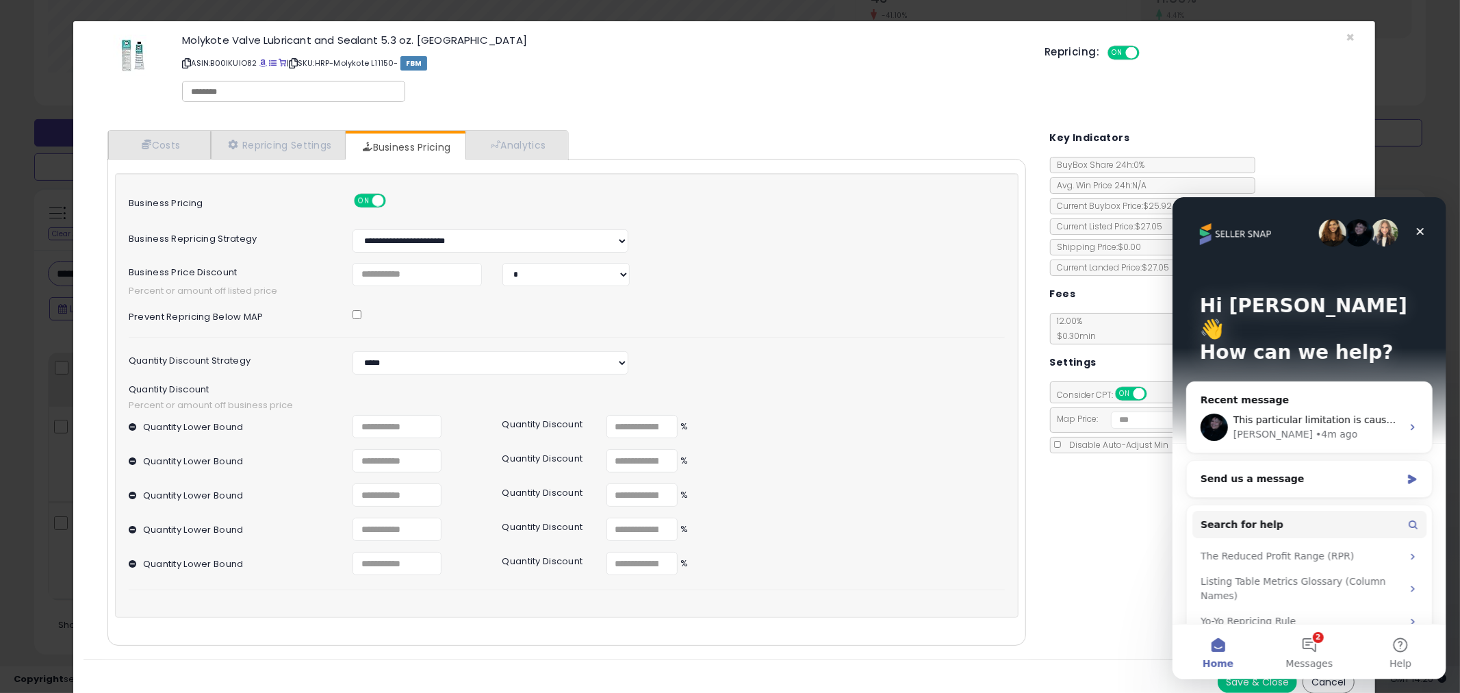
click at [1426, 171] on div "× Close Molykote Valve Lubricant and Sealant 5.3 oz. [GEOGRAPHIC_DATA] ASIN: B0…" at bounding box center [730, 346] width 1460 height 693
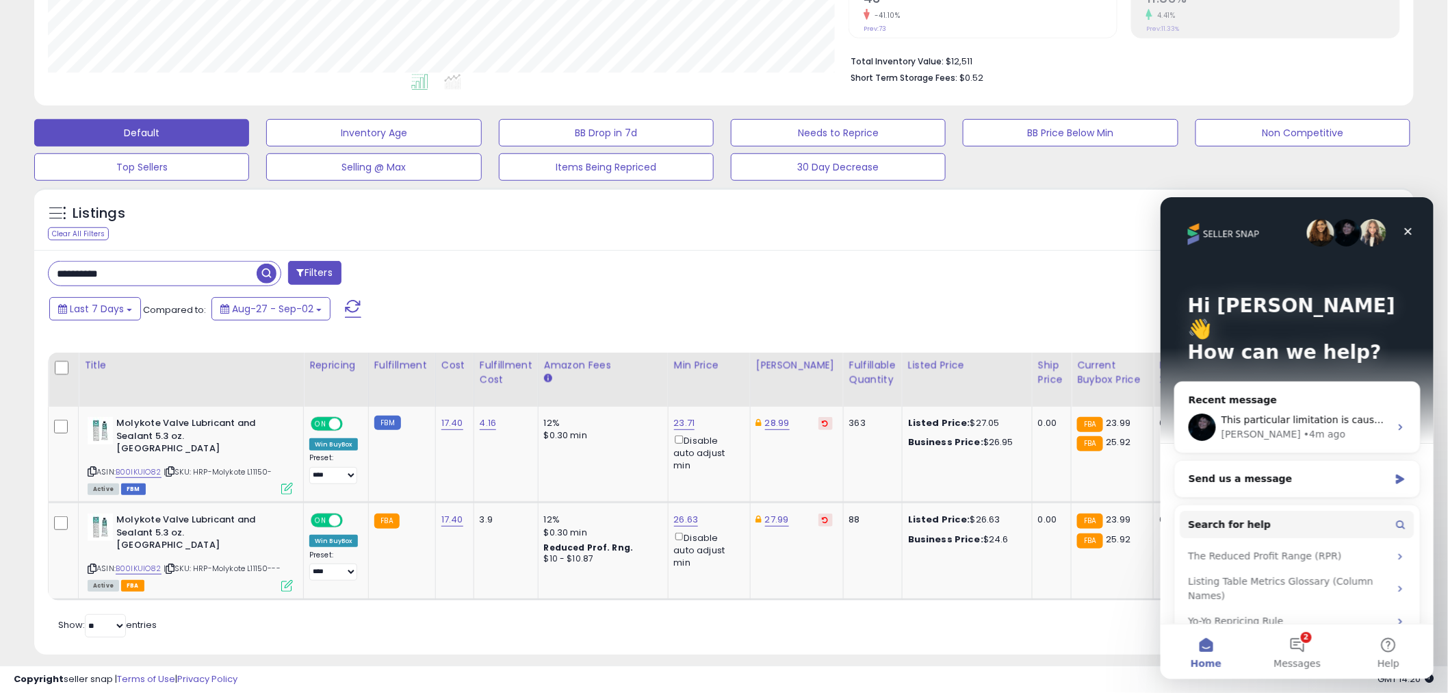
scroll to position [684120, 683598]
click at [1423, 232] on div "Hi [PERSON_NAME] 👋 How can we help? Recent message This particular limitation i…" at bounding box center [1297, 433] width 274 height 475
click at [1411, 230] on icon "Close" at bounding box center [1407, 230] width 11 height 11
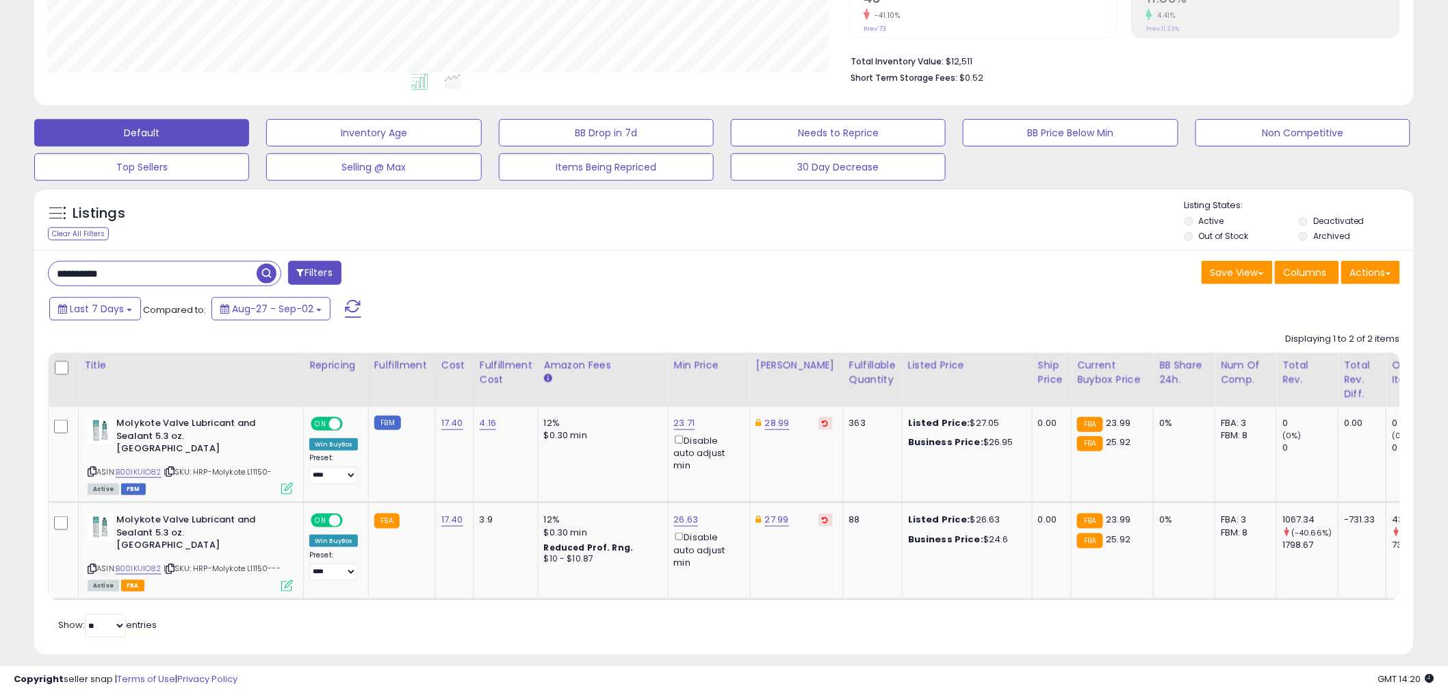
scroll to position [0, 0]
click at [1008, 251] on div "**********" at bounding box center [724, 452] width 1380 height 404
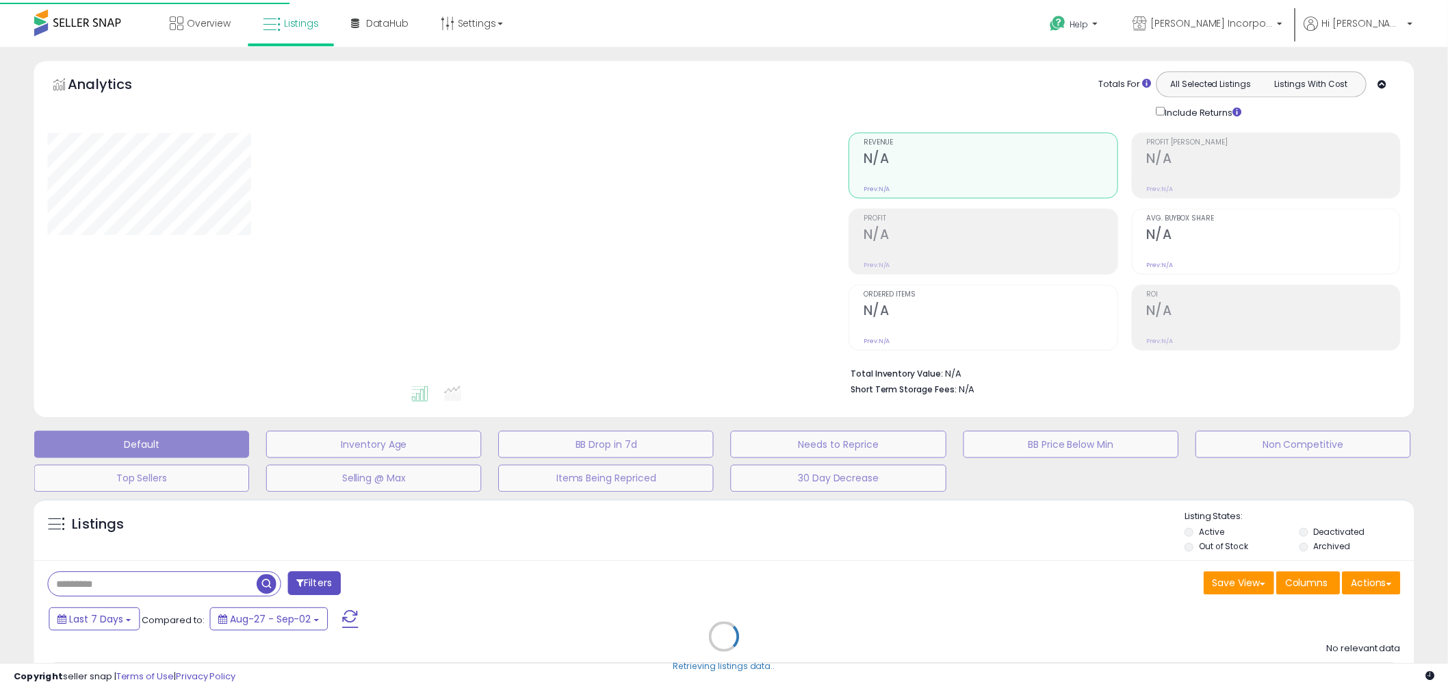
scroll to position [159, 0]
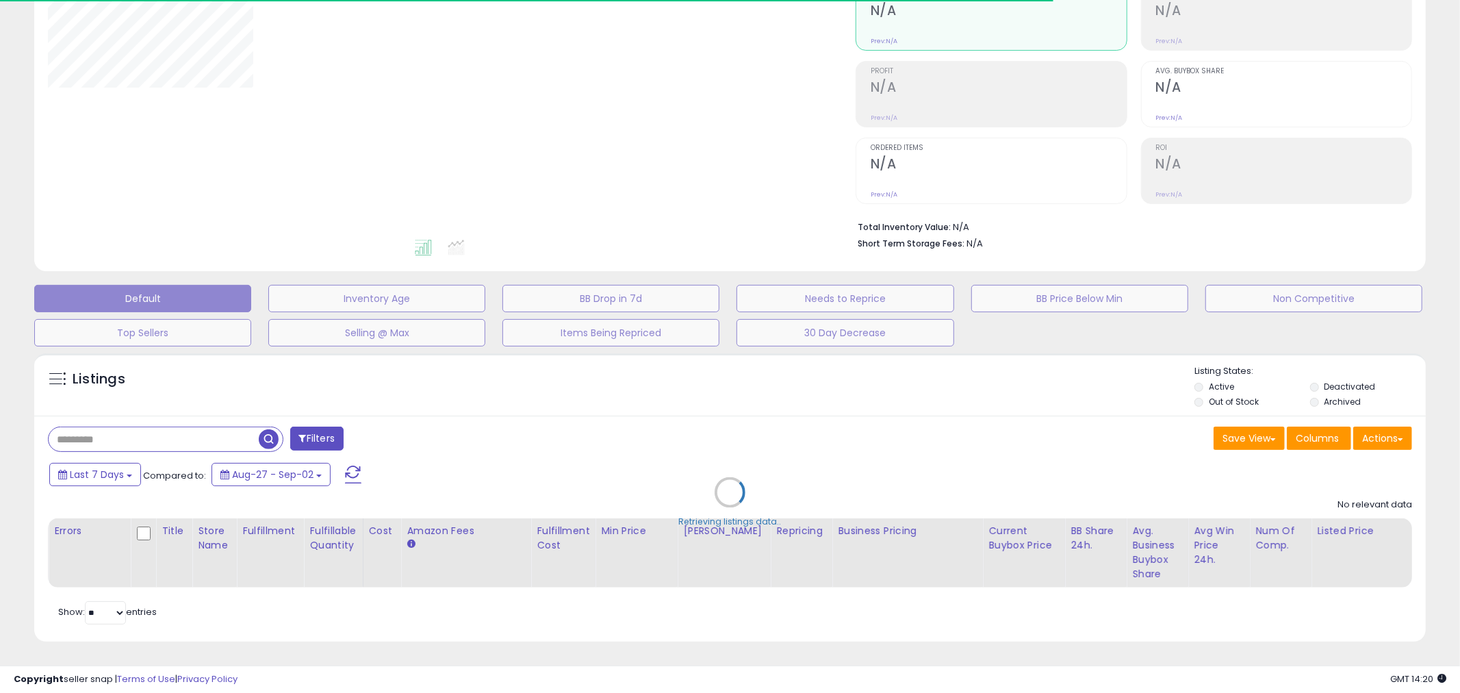
type input "**********"
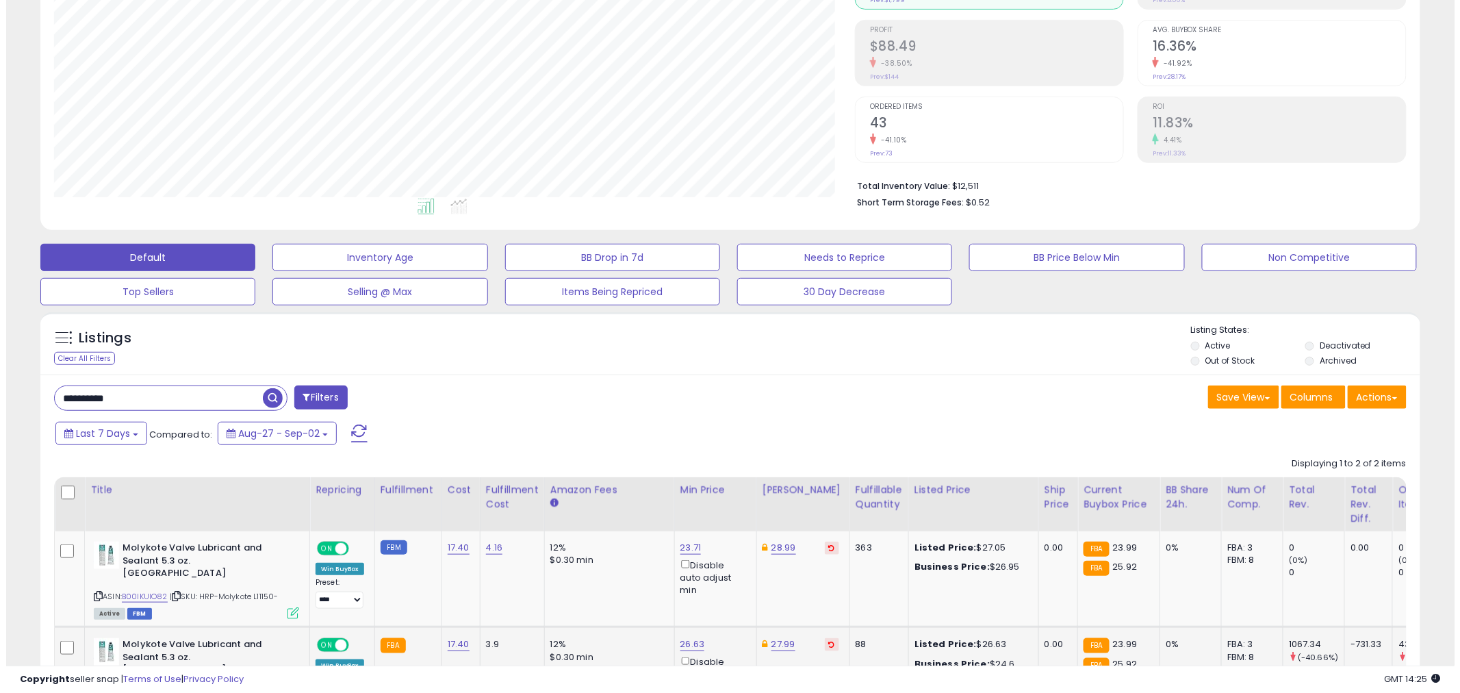
scroll to position [235, 0]
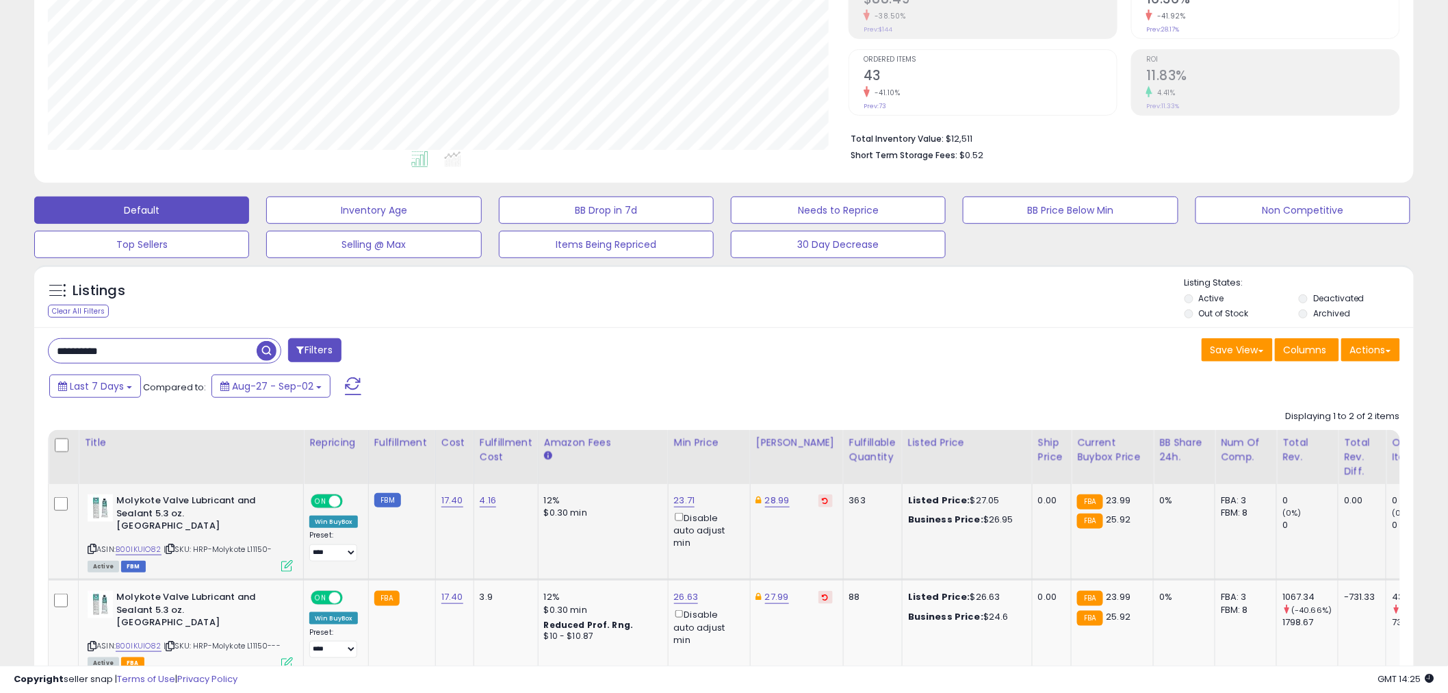
drag, startPoint x: 276, startPoint y: 541, endPoint x: 198, endPoint y: 535, distance: 77.6
click at [198, 535] on div "ASIN: B00IKUIO82 | SKU: HRP-Molykote L11150- Active FBM" at bounding box center [190, 532] width 205 height 76
copy span "HRP-Molykote L11150-"
click at [274, 537] on div "ASIN: B00IKUIO82 | SKU: HRP-Molykote L11150- Active FBM" at bounding box center [190, 532] width 205 height 76
drag, startPoint x: 274, startPoint y: 537, endPoint x: 197, endPoint y: 534, distance: 77.4
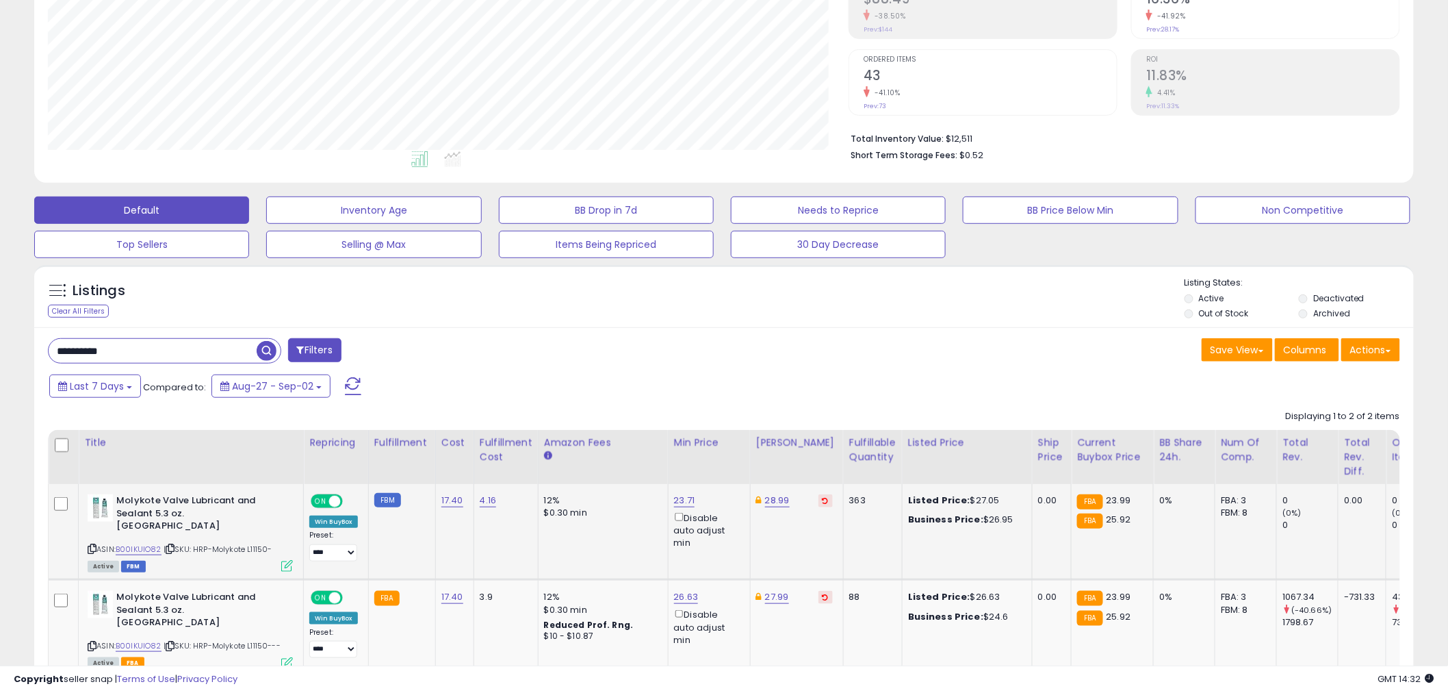
click at [197, 534] on div "ASIN: B00IKUIO82 | SKU: HRP-Molykote L11150- Active FBM" at bounding box center [190, 532] width 205 height 76
copy span "HRP-Molykote L11150-"
click at [285, 560] on icon at bounding box center [287, 566] width 12 height 12
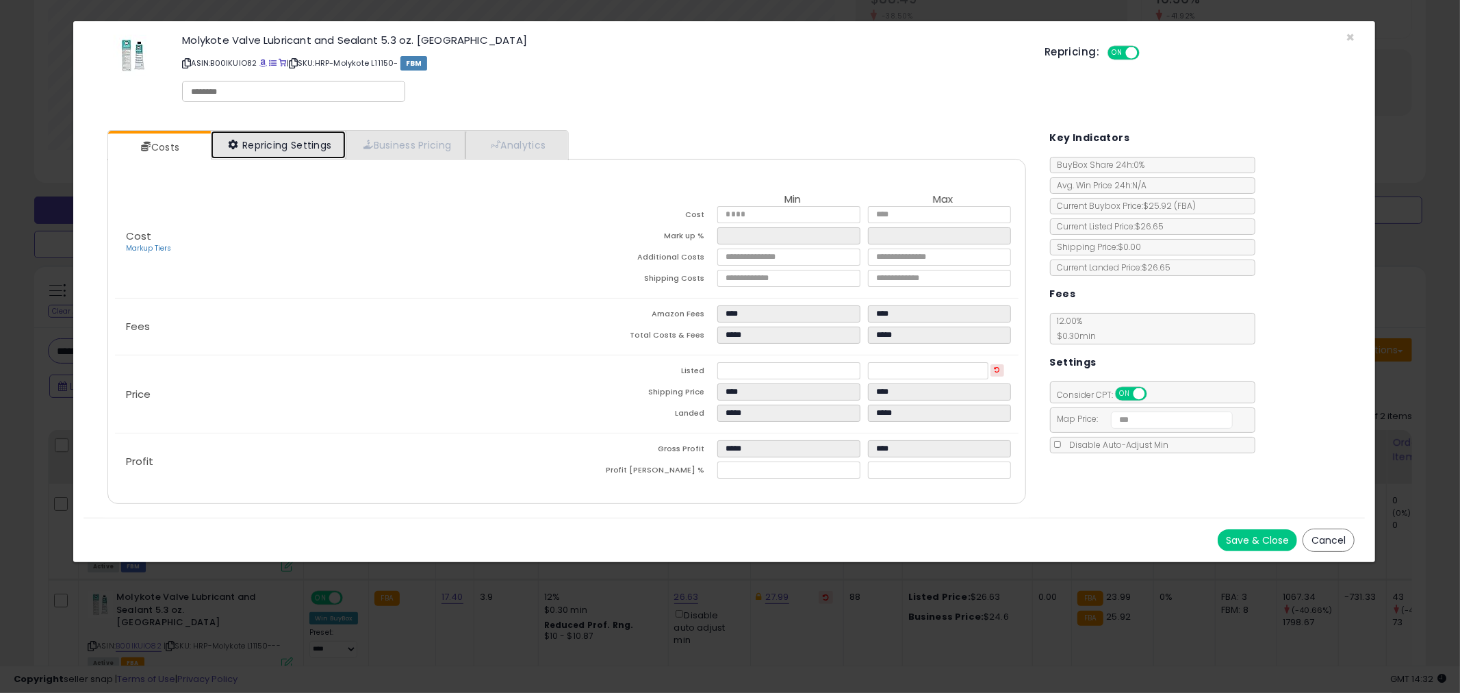
click at [304, 149] on link "Repricing Settings" at bounding box center [279, 145] width 136 height 28
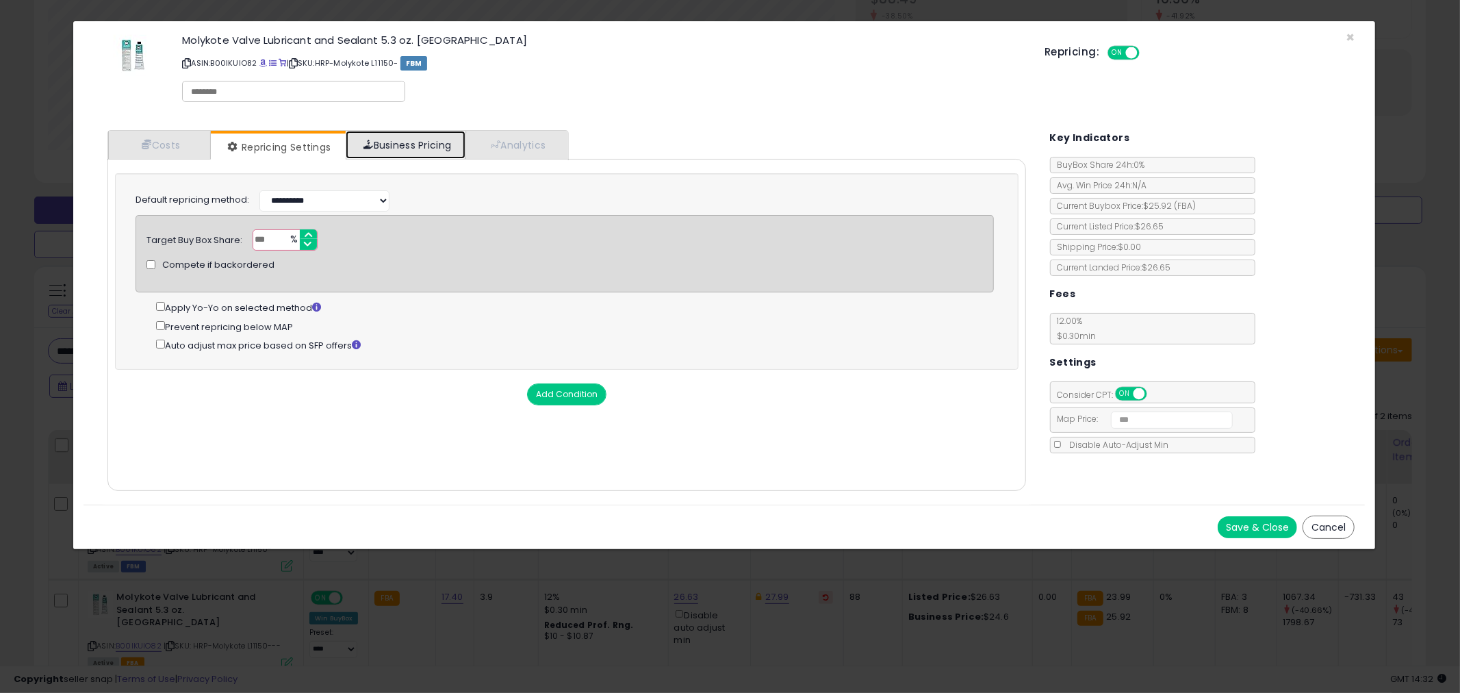
click at [393, 142] on link "Business Pricing" at bounding box center [406, 145] width 120 height 28
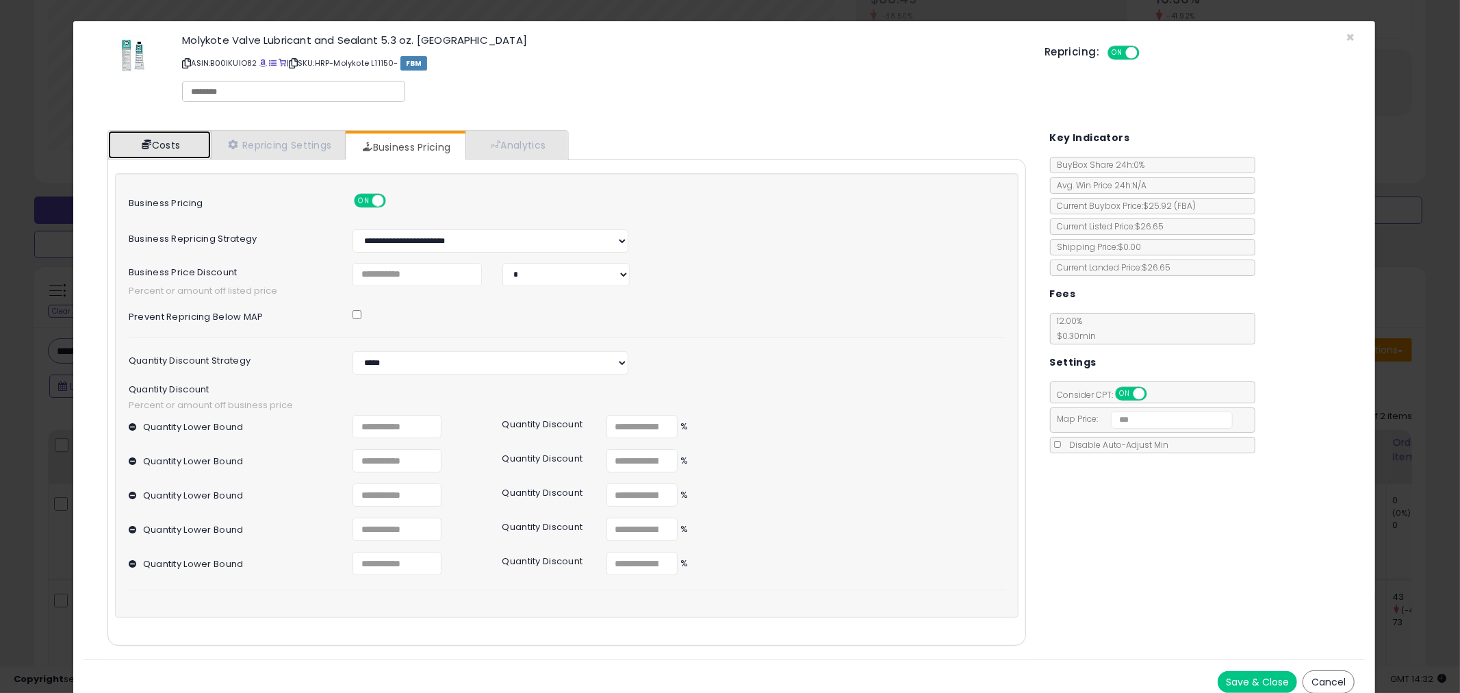
click at [168, 142] on link "Costs" at bounding box center [159, 145] width 103 height 28
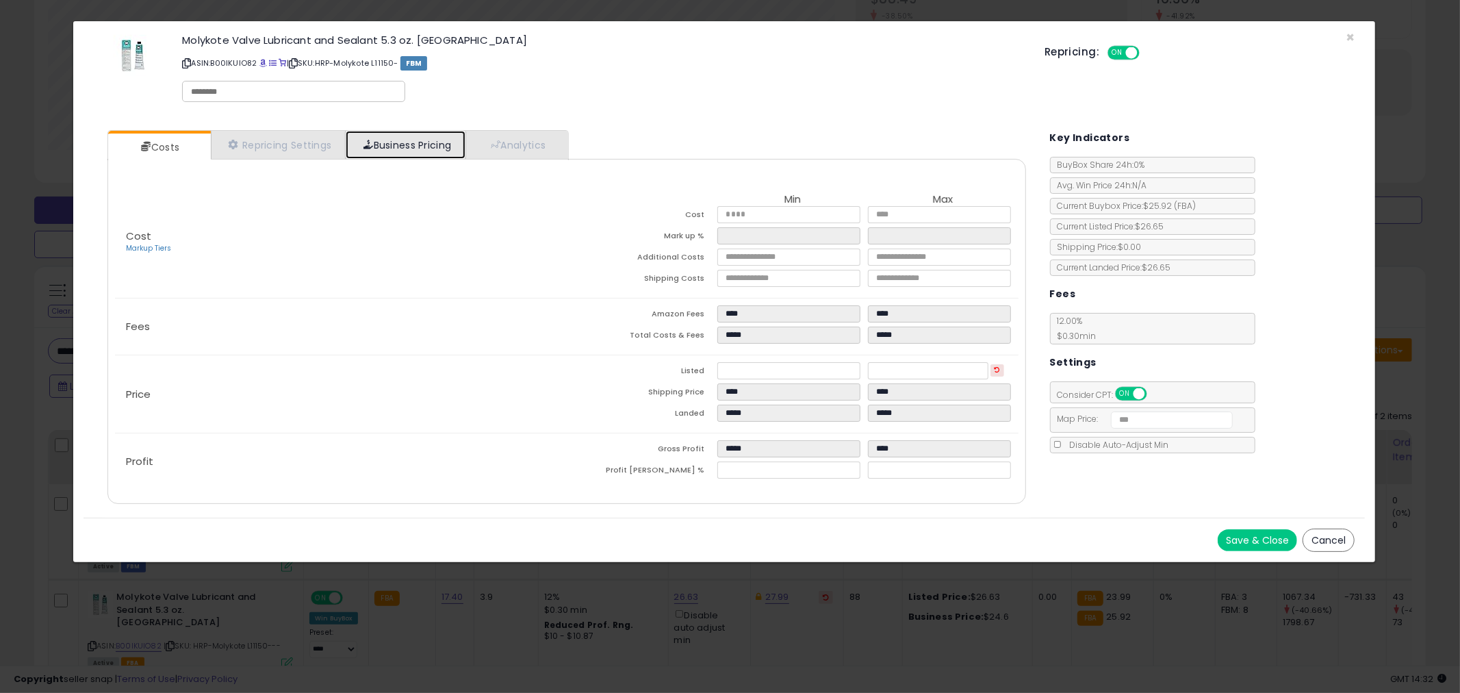
click at [396, 146] on link "Business Pricing" at bounding box center [406, 145] width 120 height 28
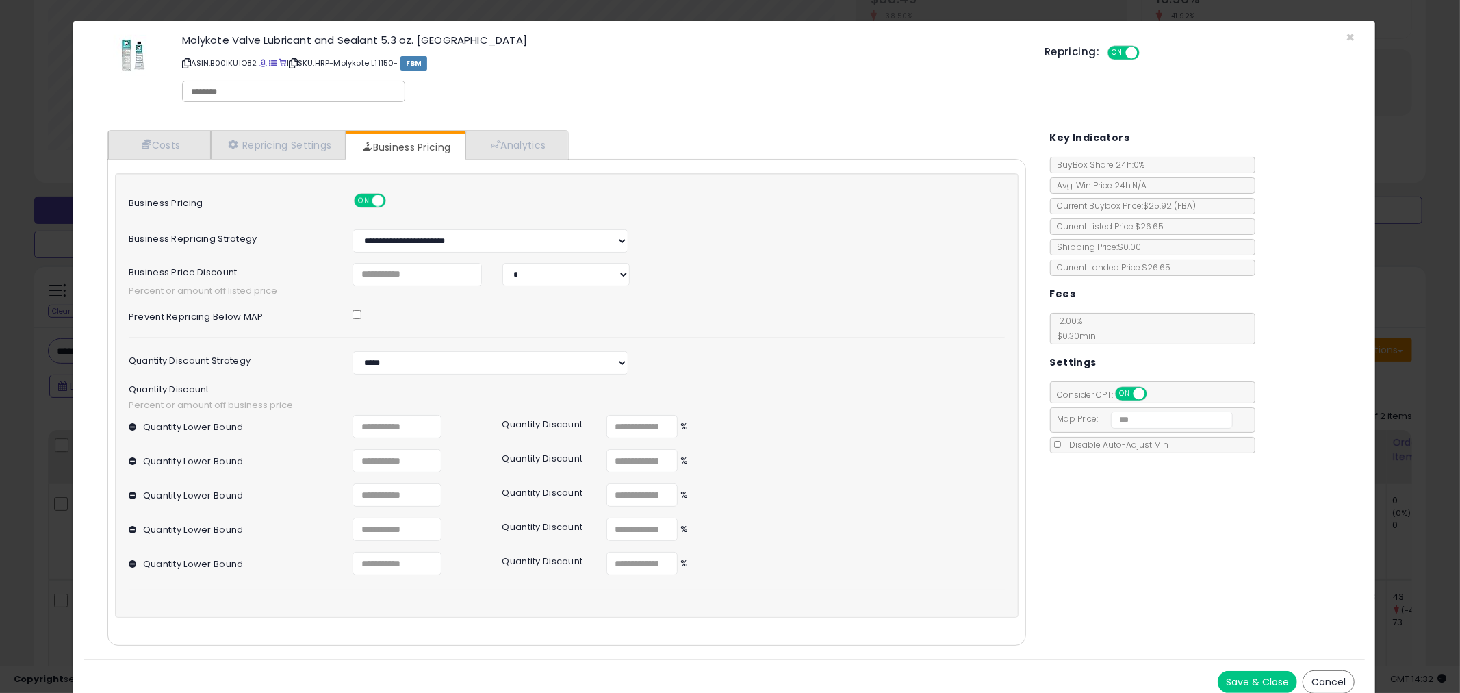
click at [1324, 676] on button "Cancel" at bounding box center [1328, 681] width 52 height 23
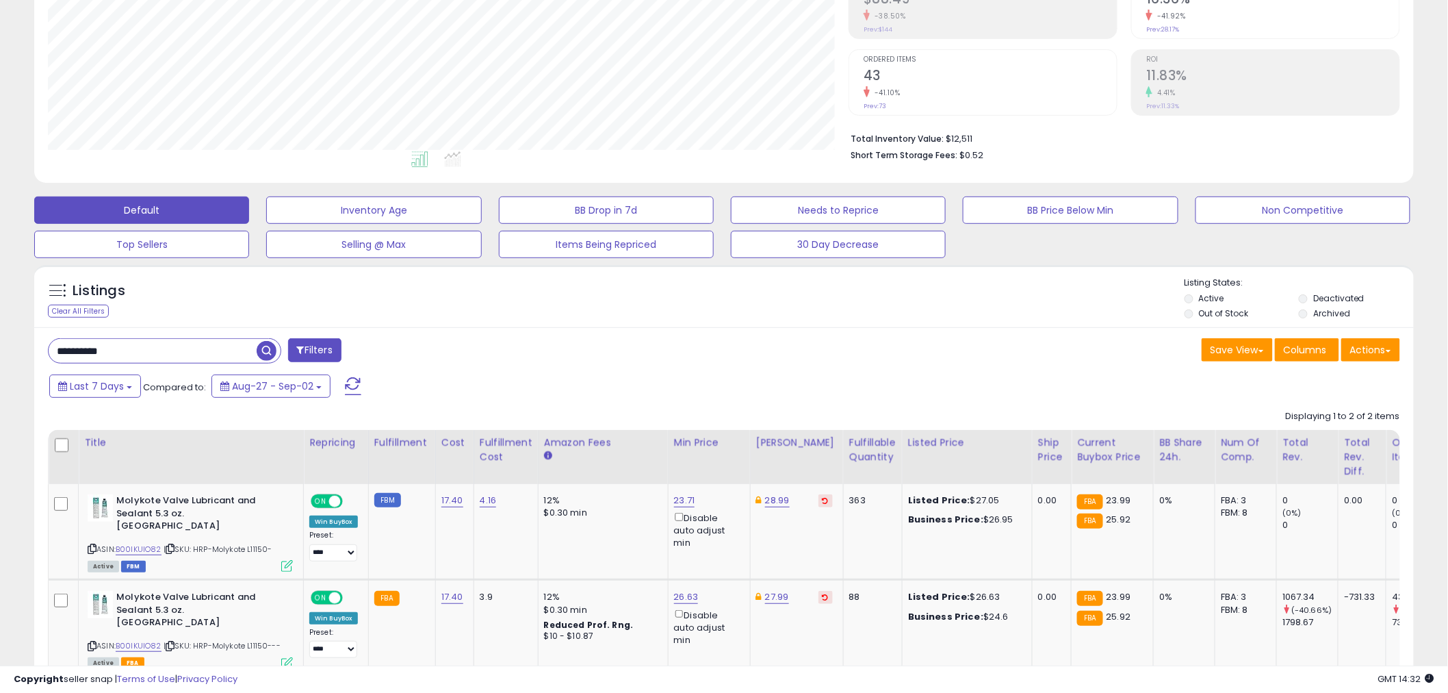
scroll to position [684120, 683598]
click at [970, 363] on div "Save View Save As New View Update Current View Columns Actions Import Export Vi…" at bounding box center [1067, 351] width 686 height 27
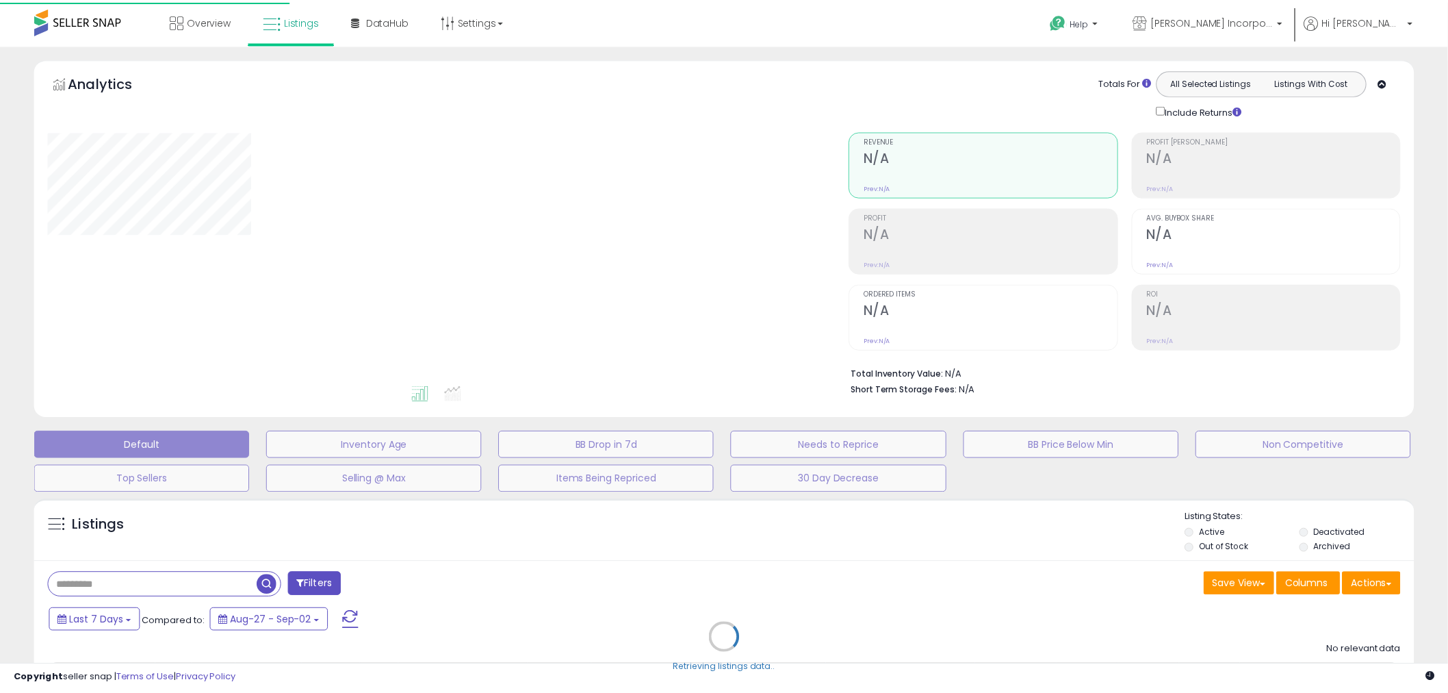
scroll to position [159, 0]
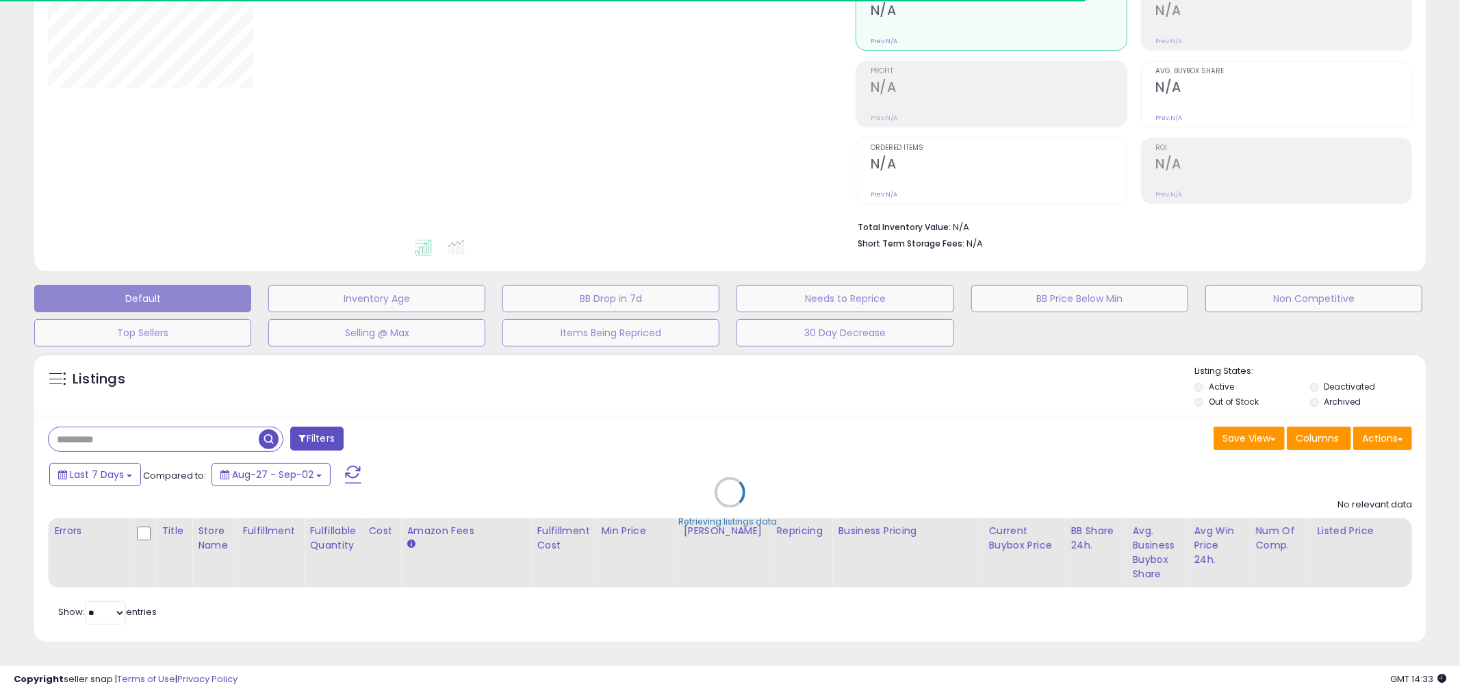
type input "**********"
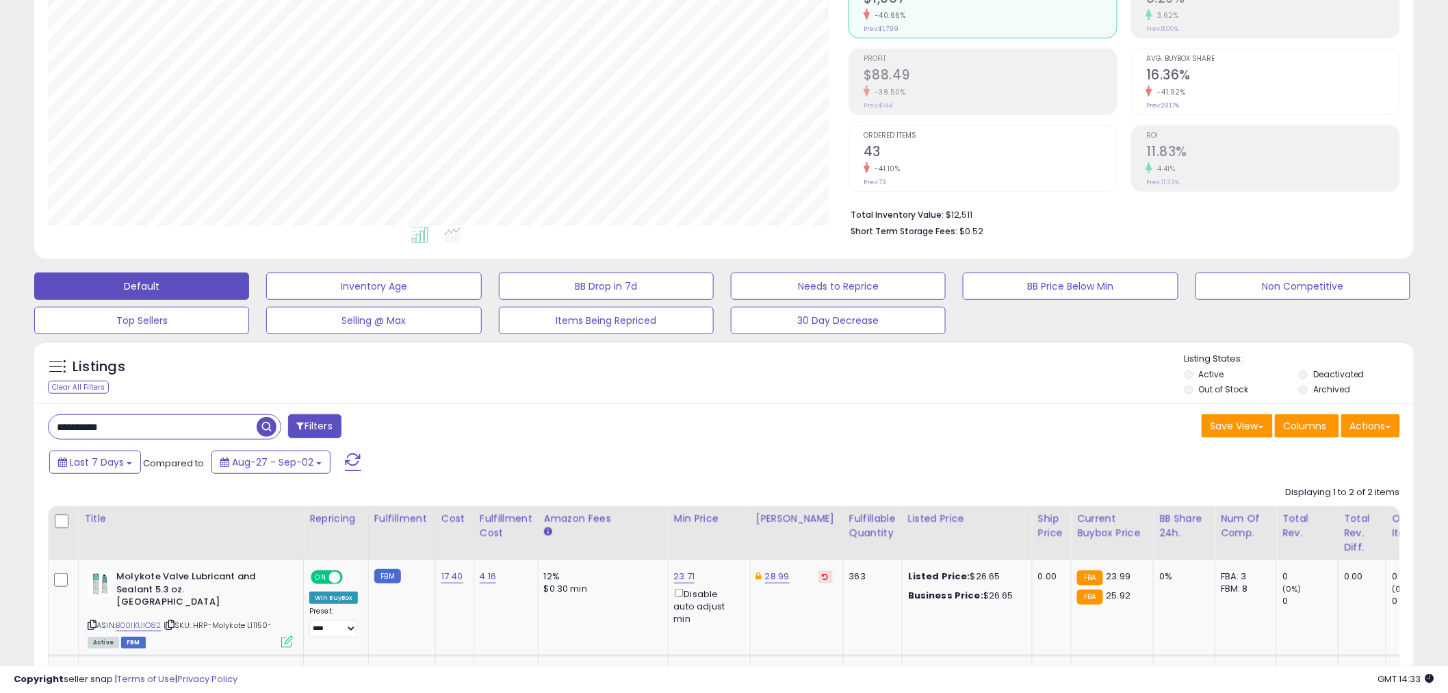
scroll to position [281, 801]
click at [552, 429] on div "**********" at bounding box center [381, 427] width 686 height 27
click at [959, 440] on div "Save View Save As New View Update Current View Columns Actions Import Export Vi…" at bounding box center [1067, 427] width 686 height 27
click at [863, 435] on div "Save View Save As New View Update Current View Columns Actions Import Export Vi…" at bounding box center [1067, 427] width 686 height 27
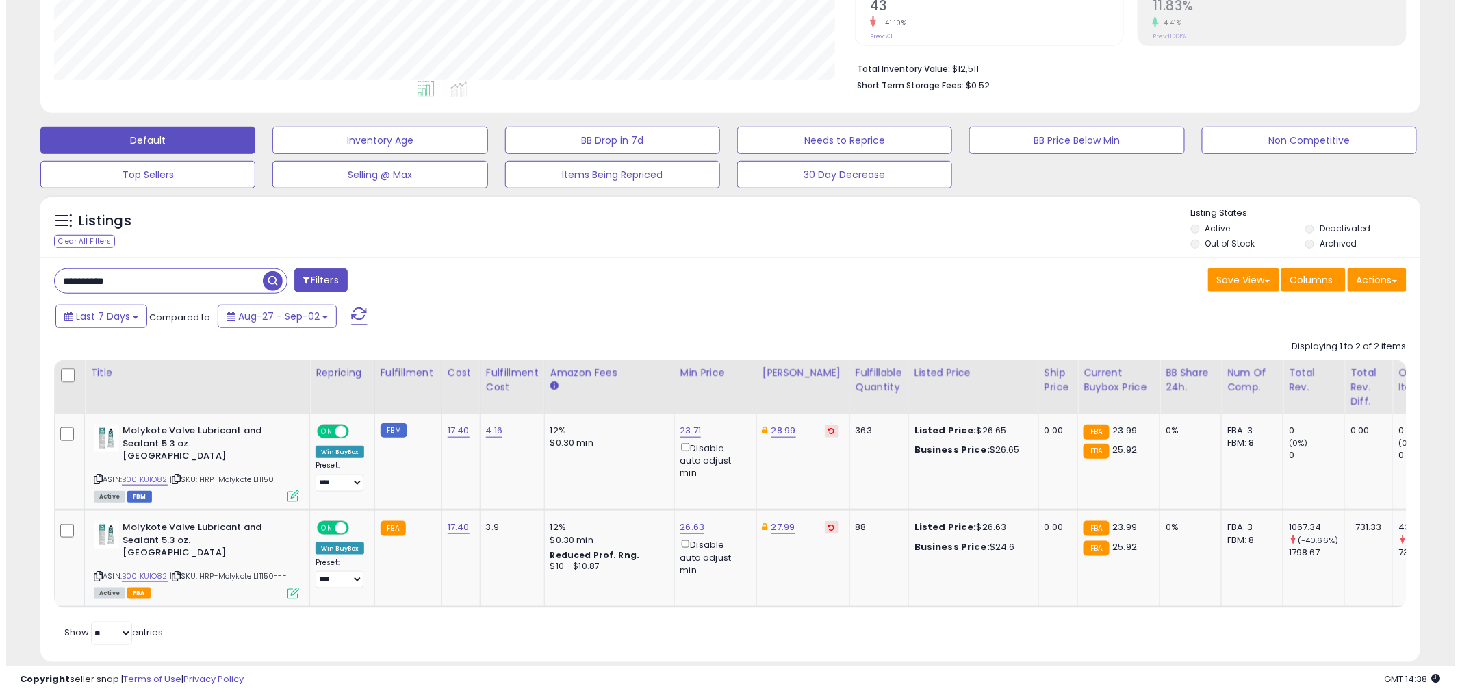
scroll to position [311, 0]
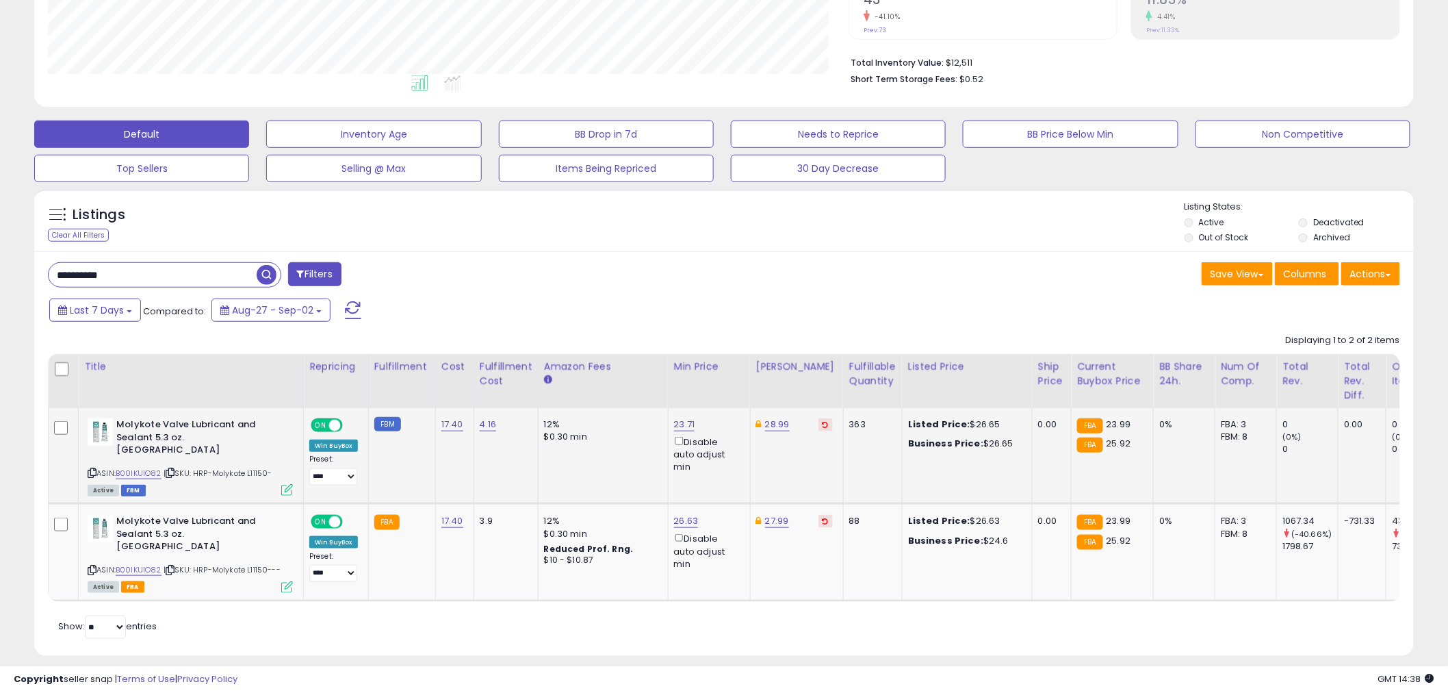
click at [285, 484] on icon at bounding box center [287, 490] width 12 height 12
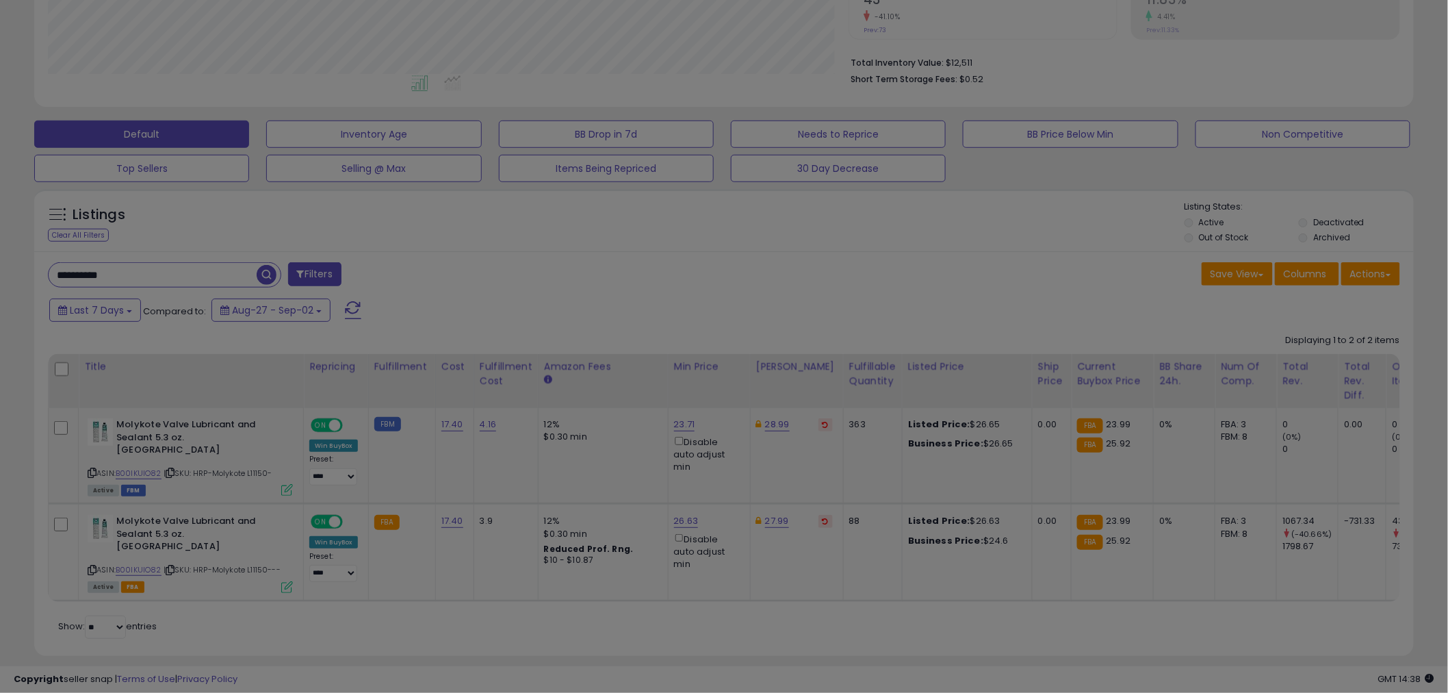
scroll to position [281, 808]
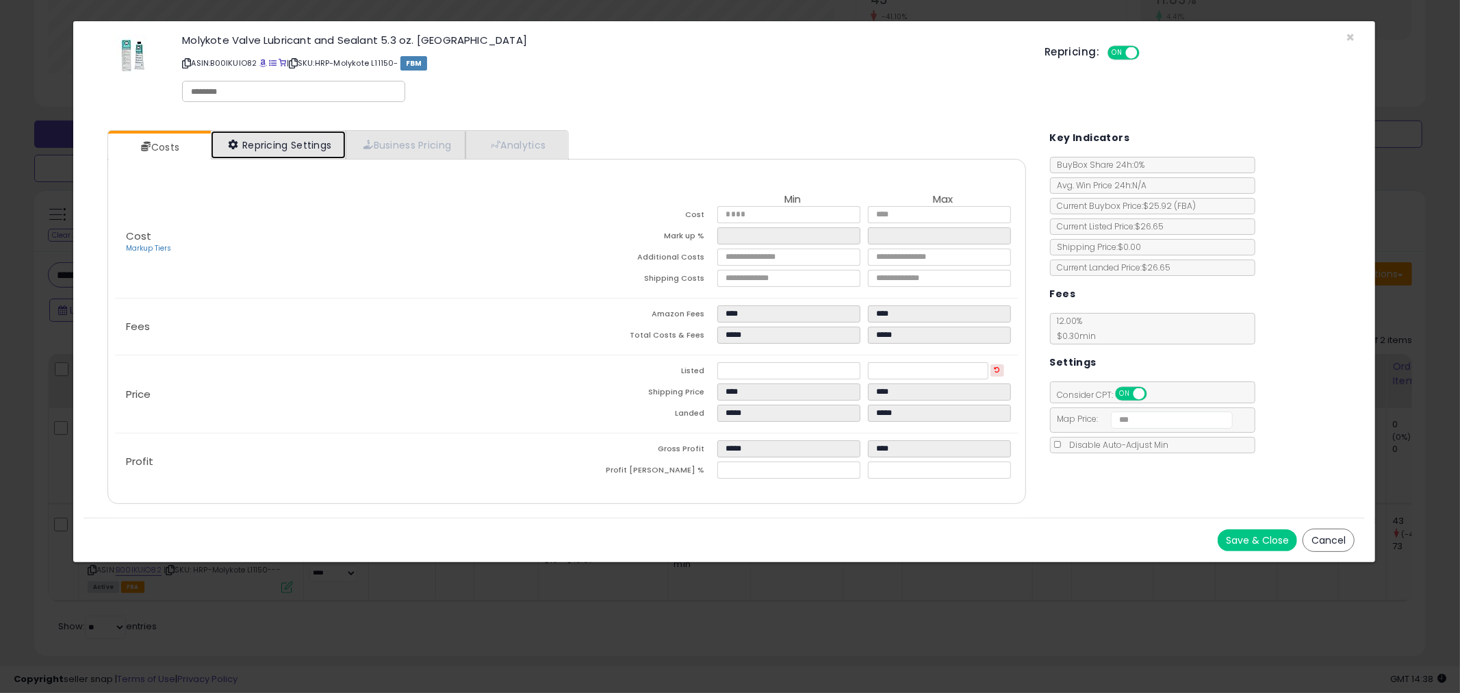
click at [291, 148] on link "Repricing Settings" at bounding box center [279, 145] width 136 height 28
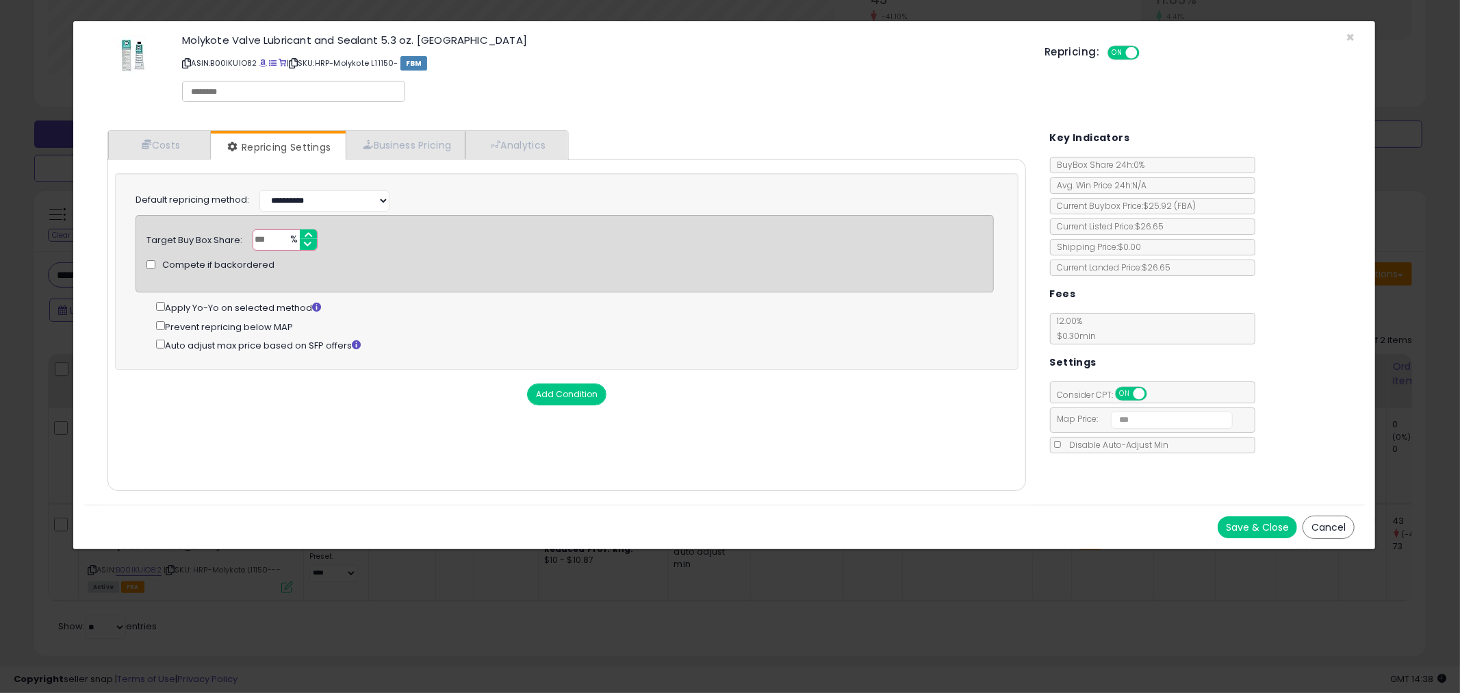
click at [1250, 530] on button "Save & Close" at bounding box center [1257, 527] width 79 height 22
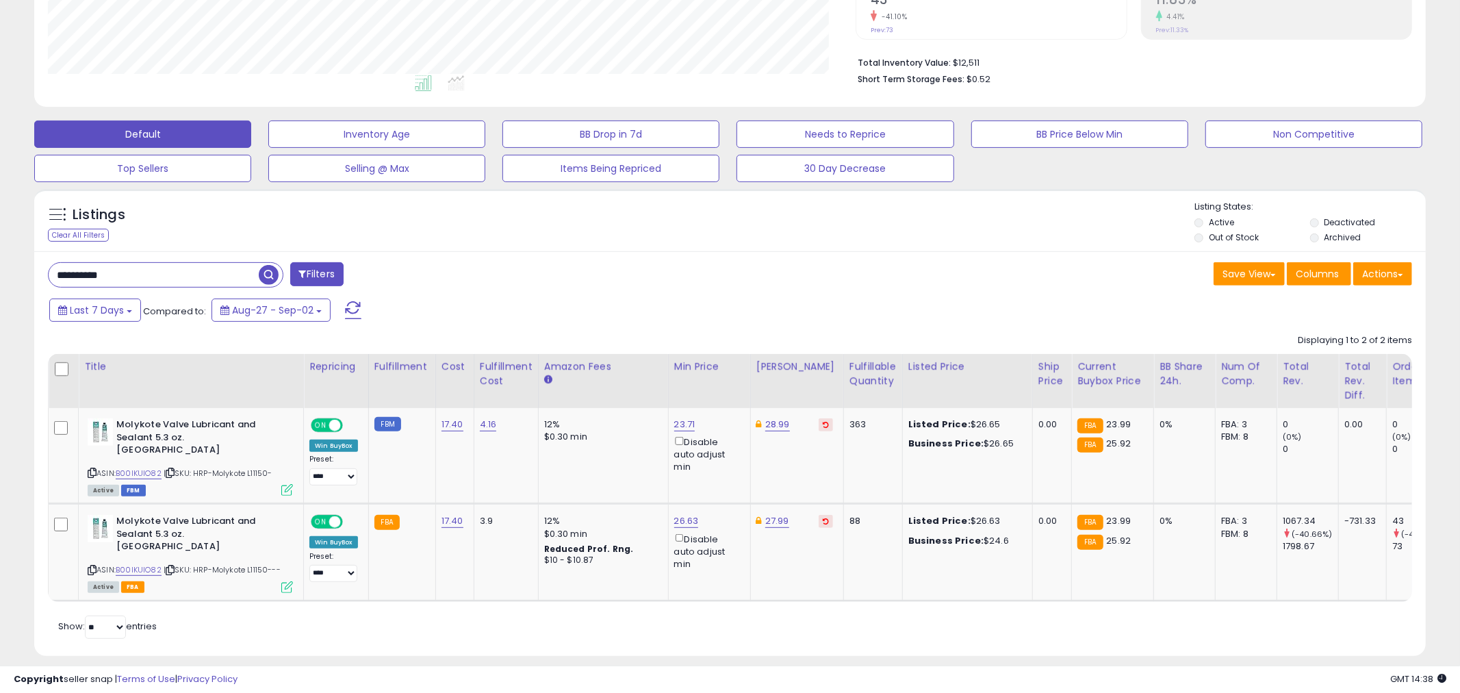
scroll to position [684120, 683598]
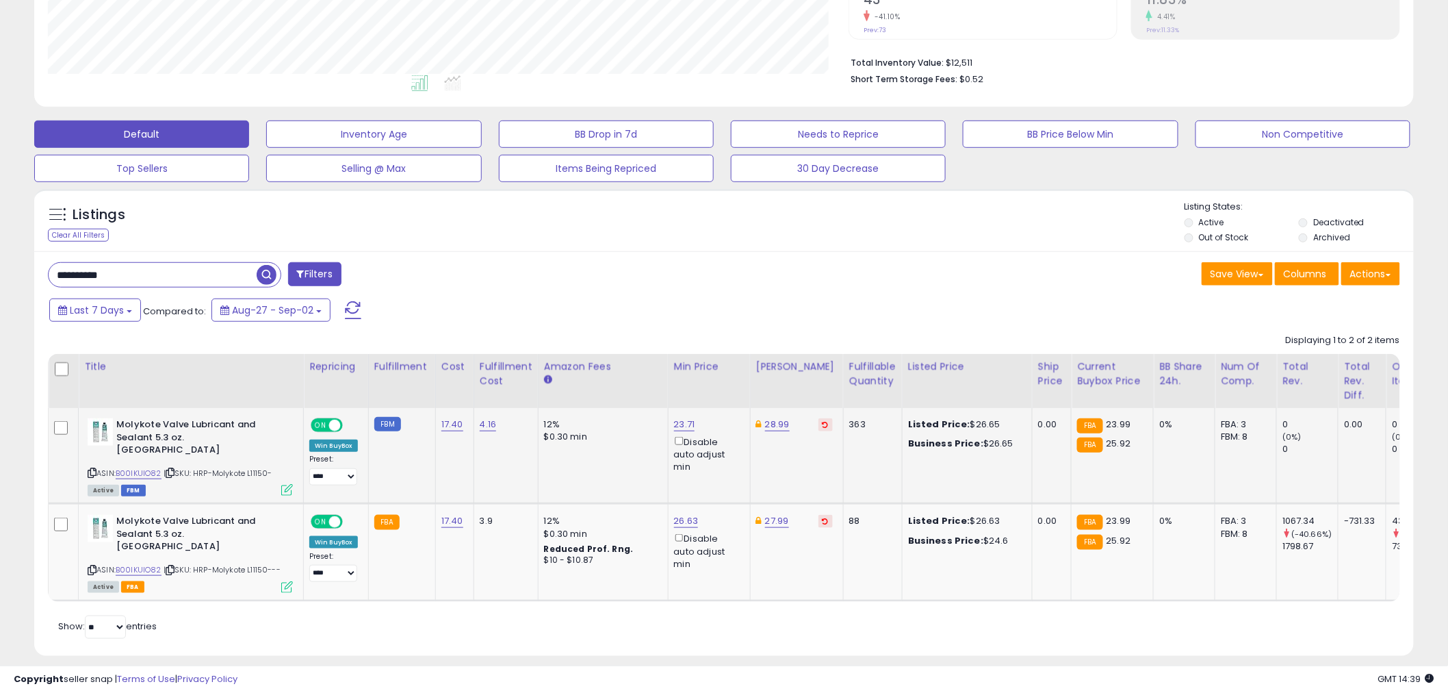
click at [283, 484] on icon at bounding box center [287, 490] width 12 height 12
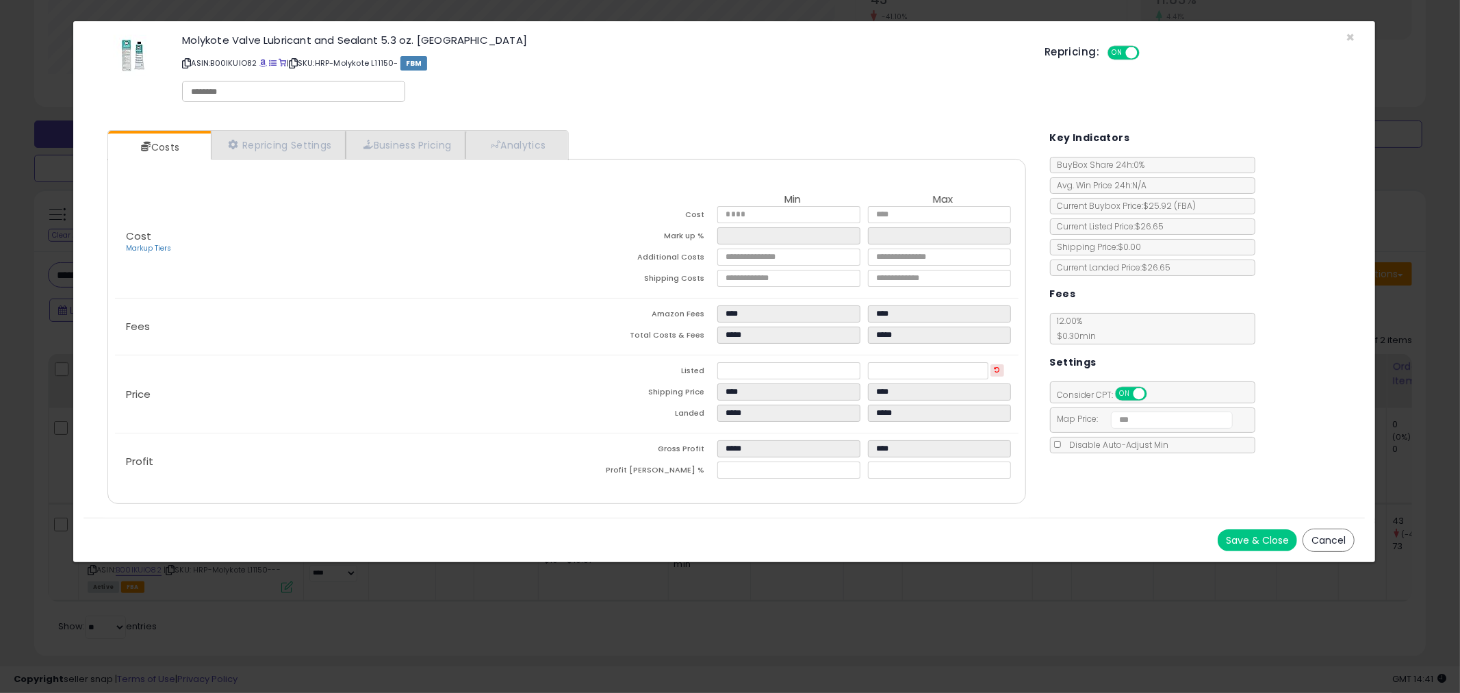
click at [1354, 41] on div "Repricing: ON OFF" at bounding box center [1199, 51] width 310 height 20
